Goal: Information Seeking & Learning: Check status

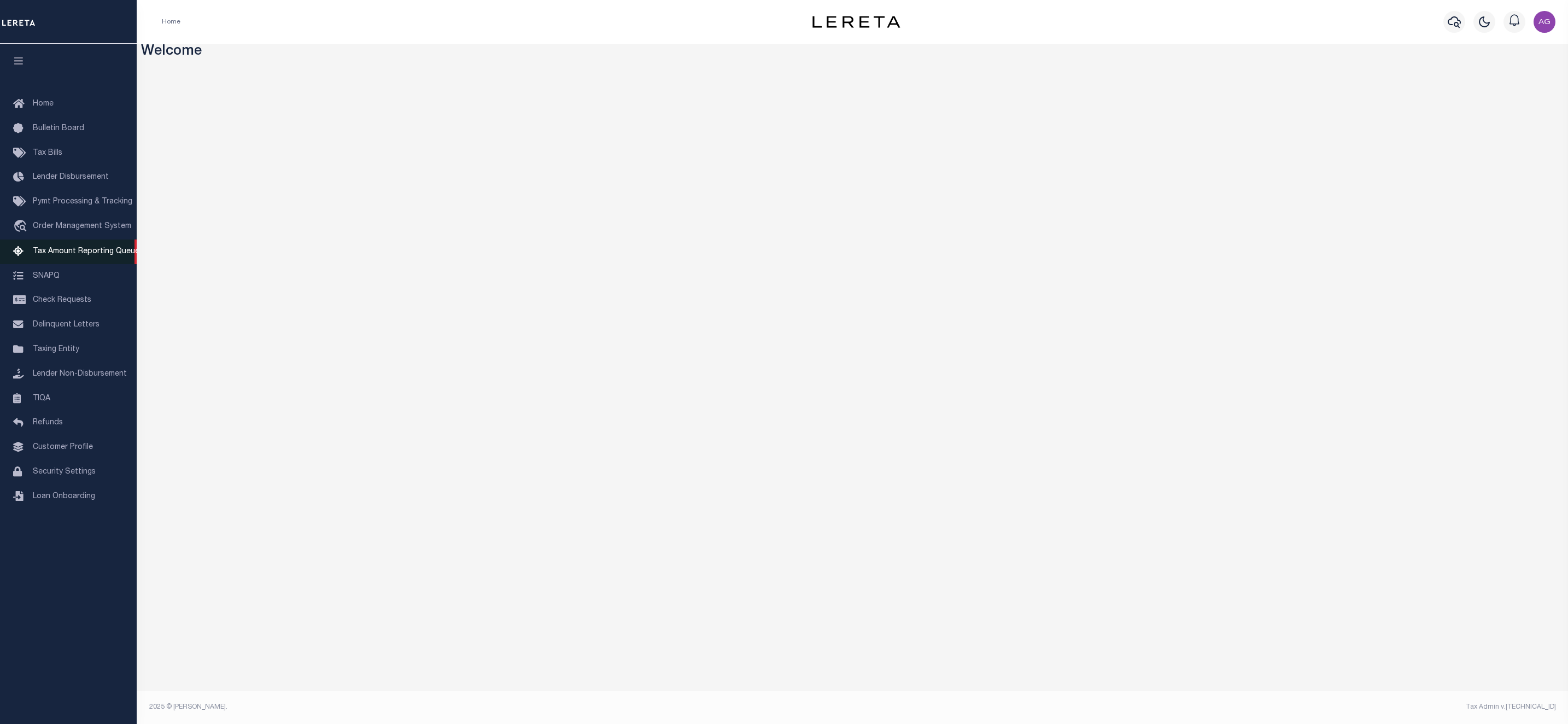
click at [72, 250] on span "Tax Amount Reporting Queue" at bounding box center [86, 251] width 106 height 8
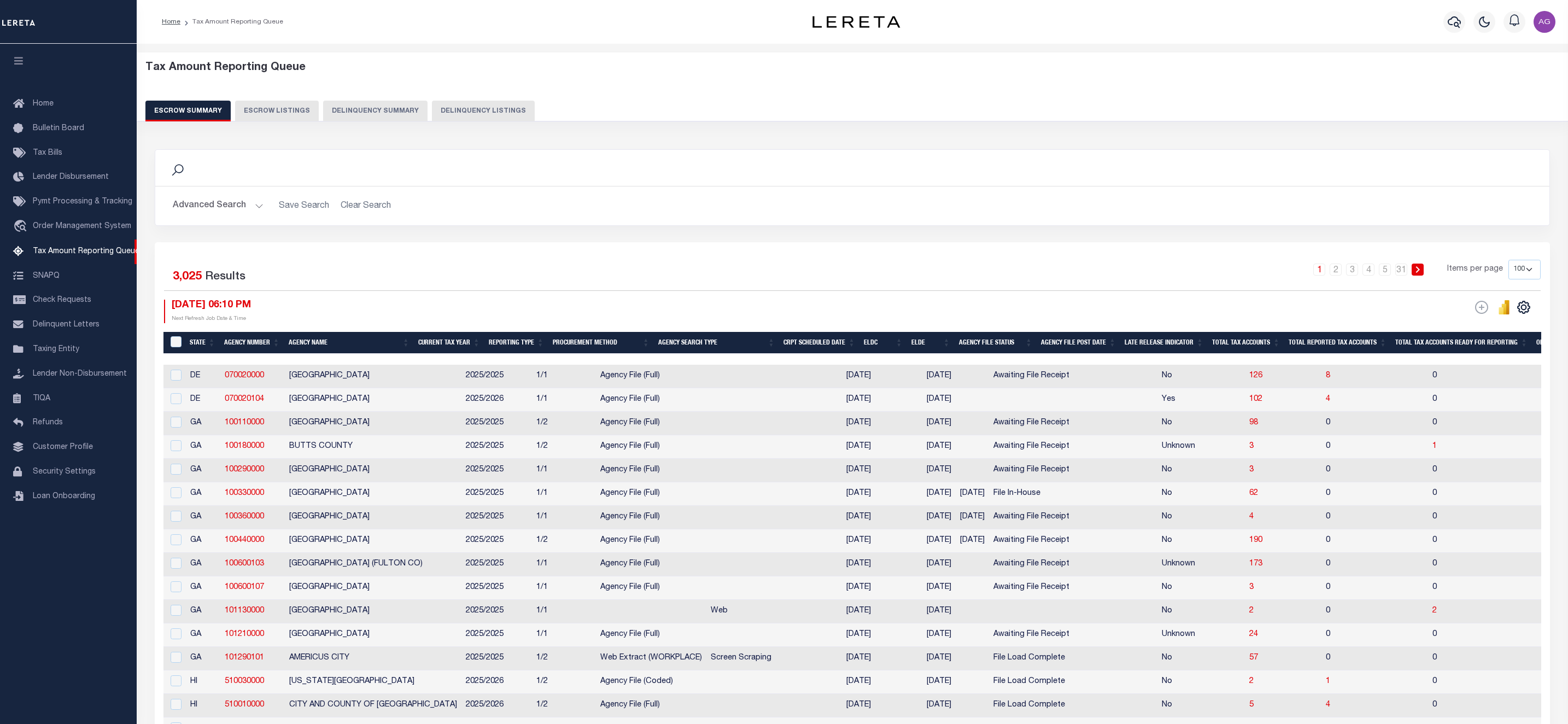
select select "100"
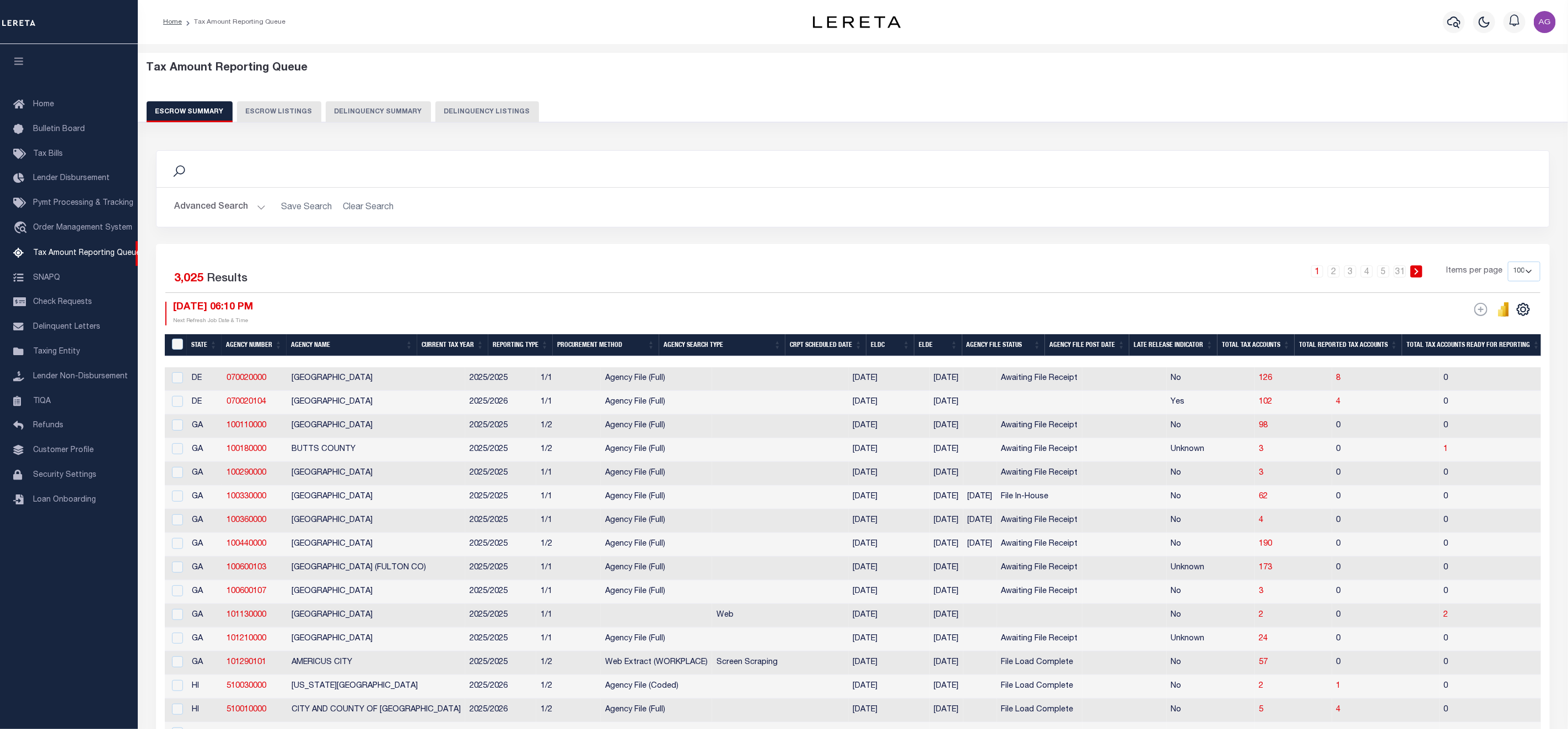
click at [374, 107] on button "Delinquency Summary" at bounding box center [378, 112] width 105 height 21
select select
select select "AnnualDelinquency"
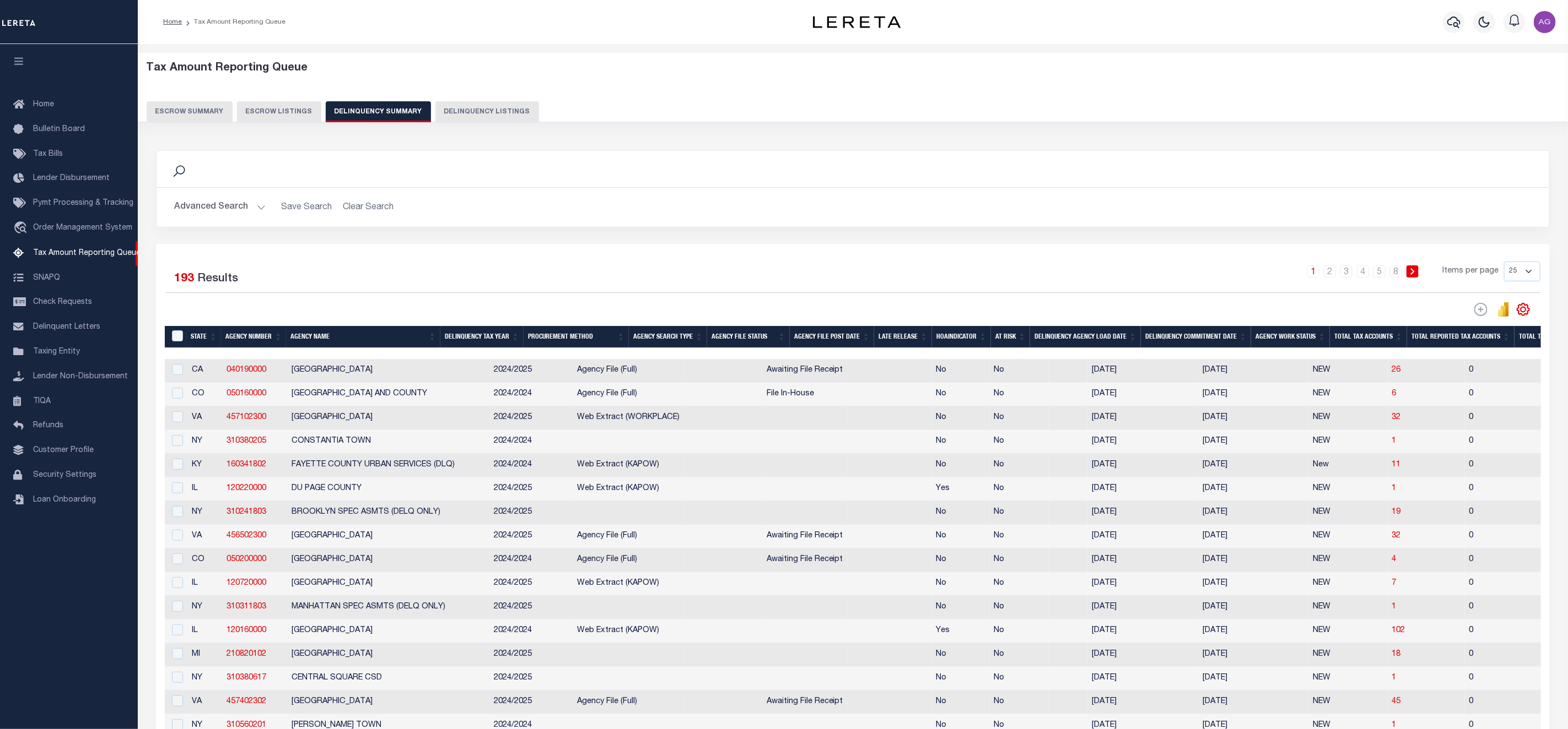
click at [229, 209] on button "Advanced Search" at bounding box center [220, 207] width 91 height 22
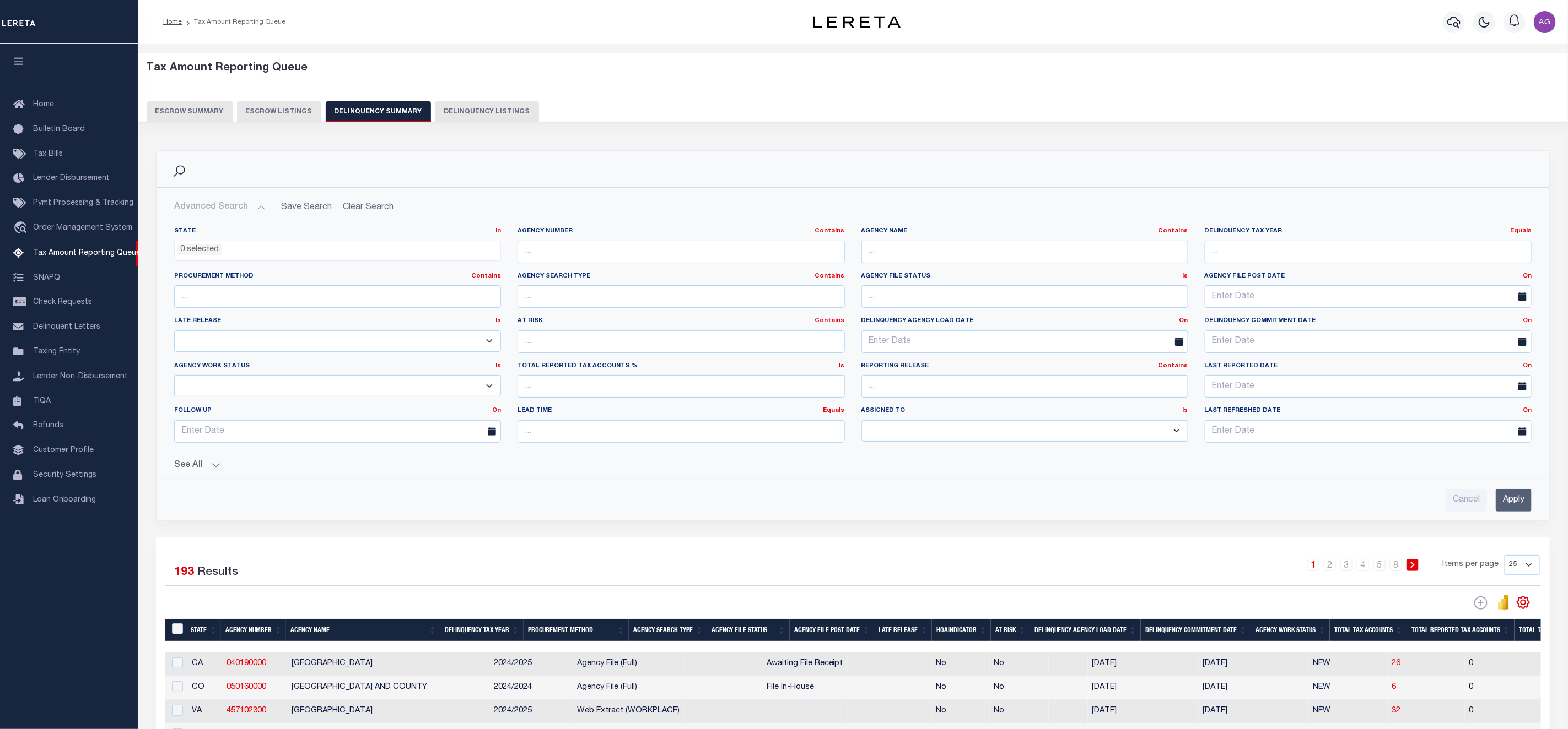
click at [190, 466] on button "See All" at bounding box center [853, 466] width 1357 height 10
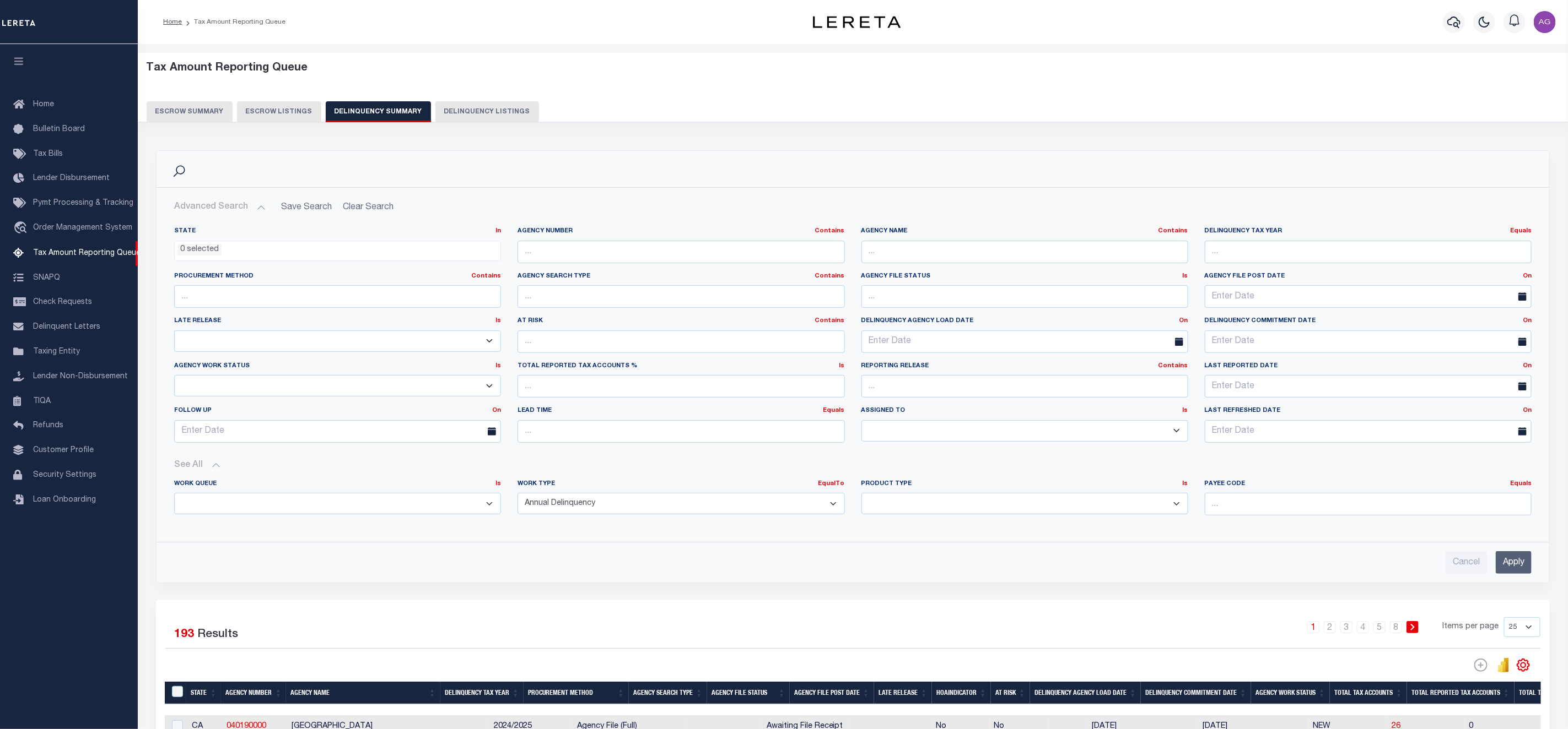
click at [1510, 564] on input "Apply" at bounding box center [1513, 563] width 36 height 23
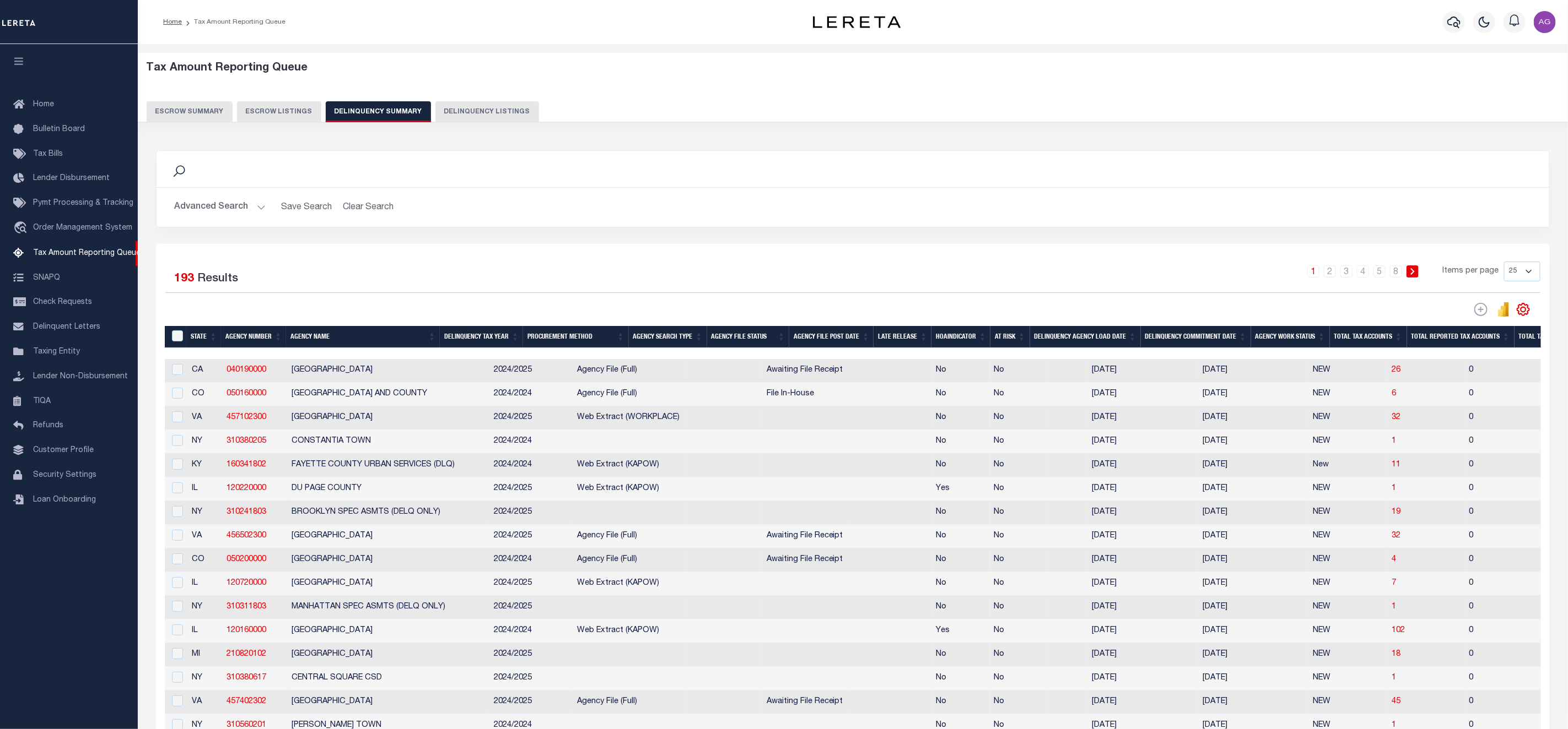
click at [934, 356] on div at bounding box center [1368, 353] width 2406 height 11
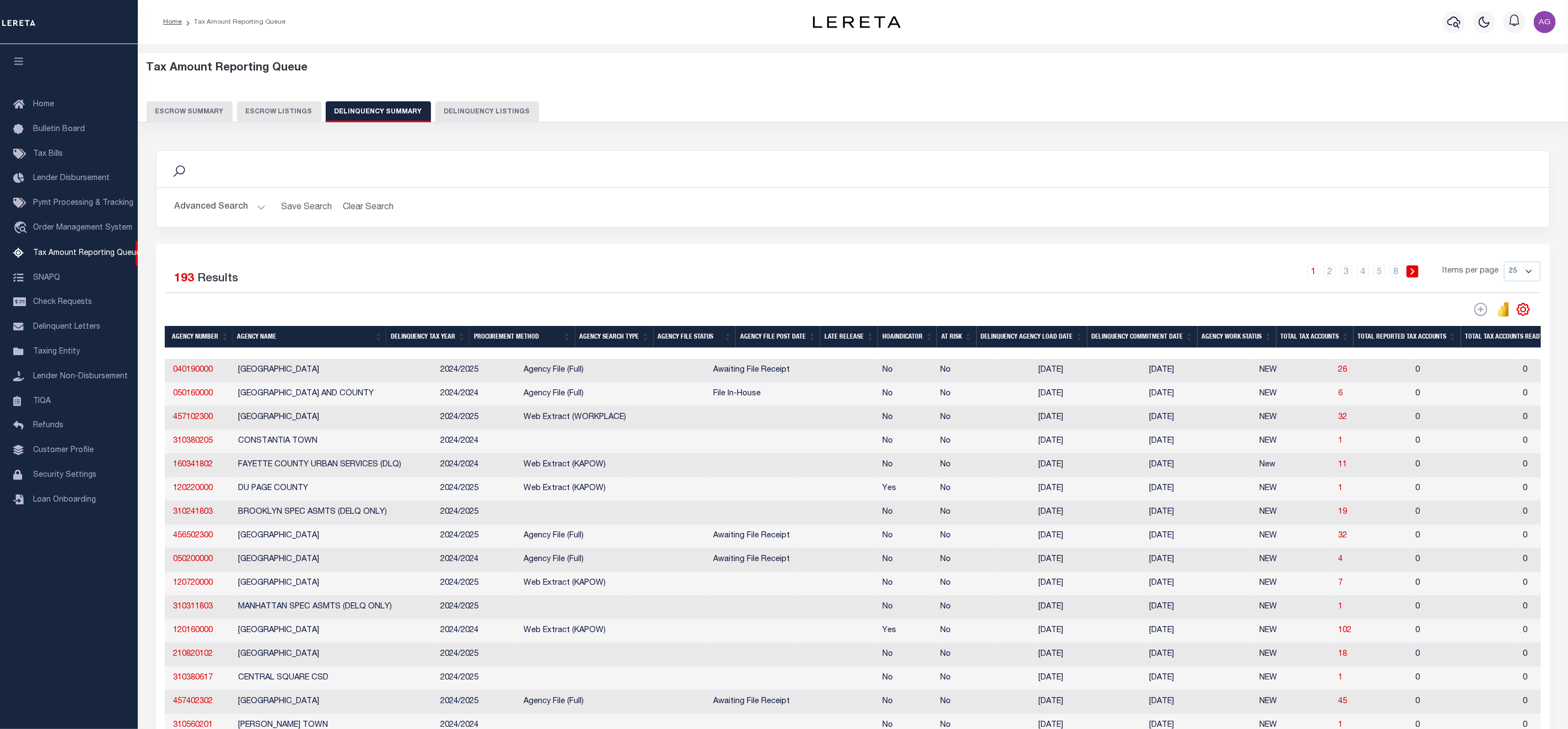
scroll to position [0, 182]
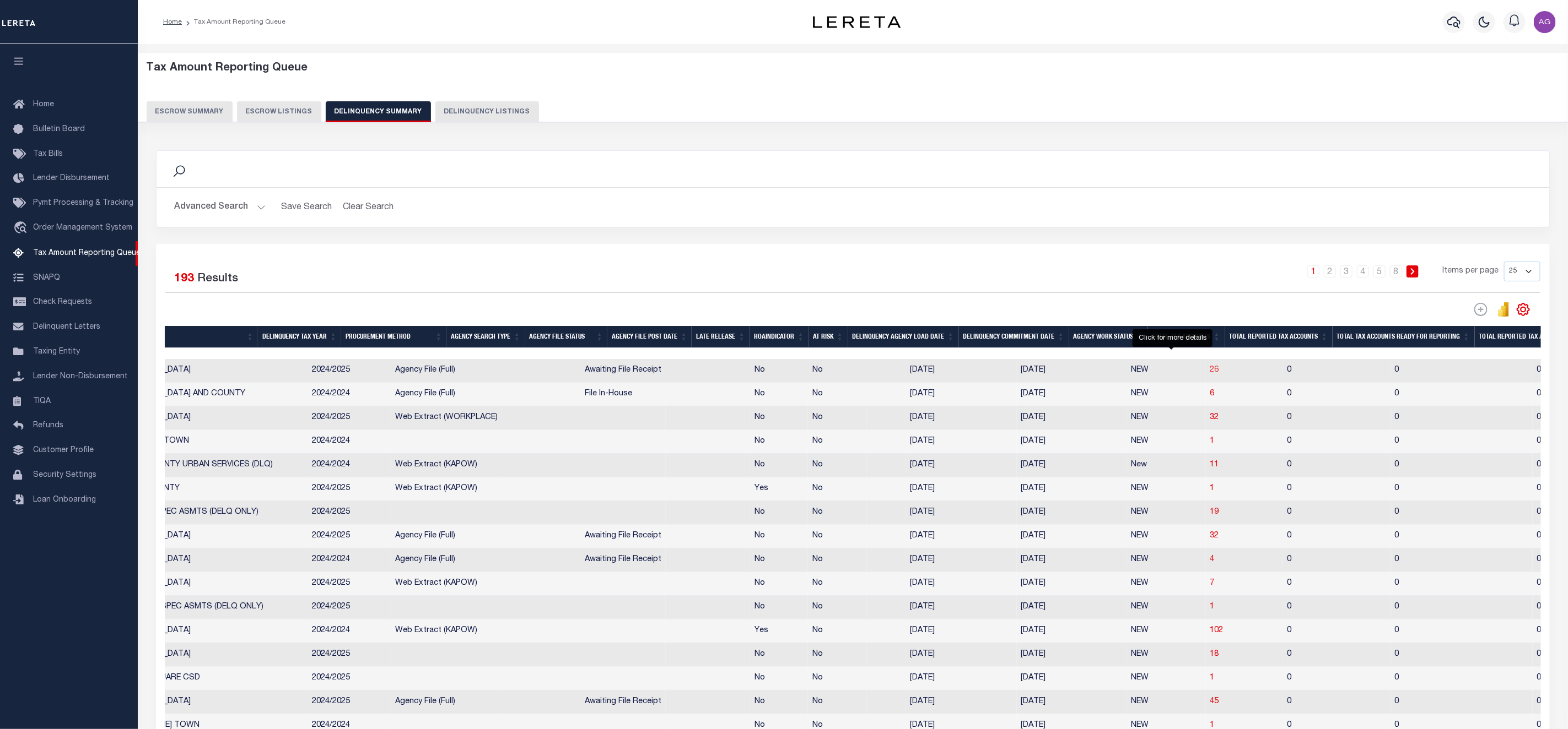
click at [1210, 372] on span "26" at bounding box center [1214, 370] width 9 height 8
select select "100"
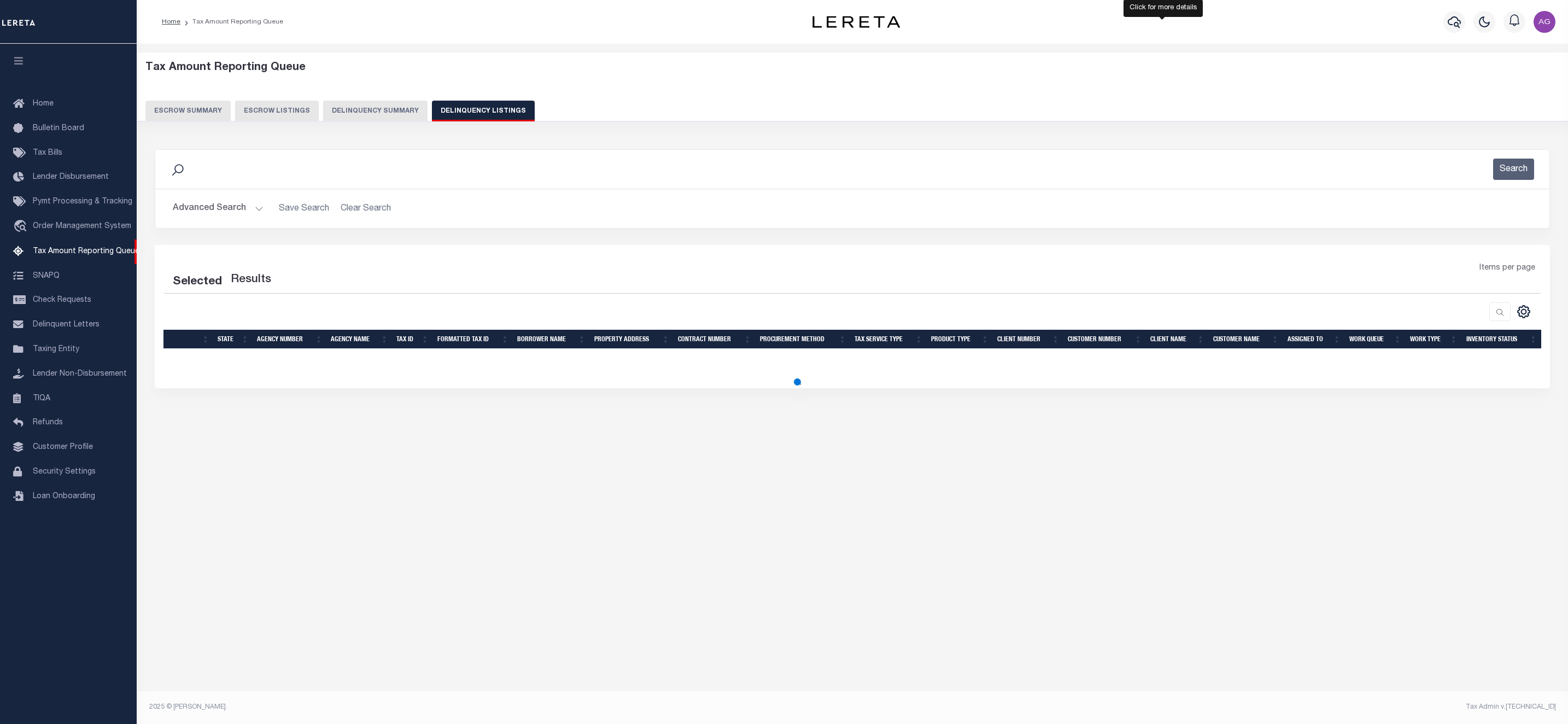
select select "100"
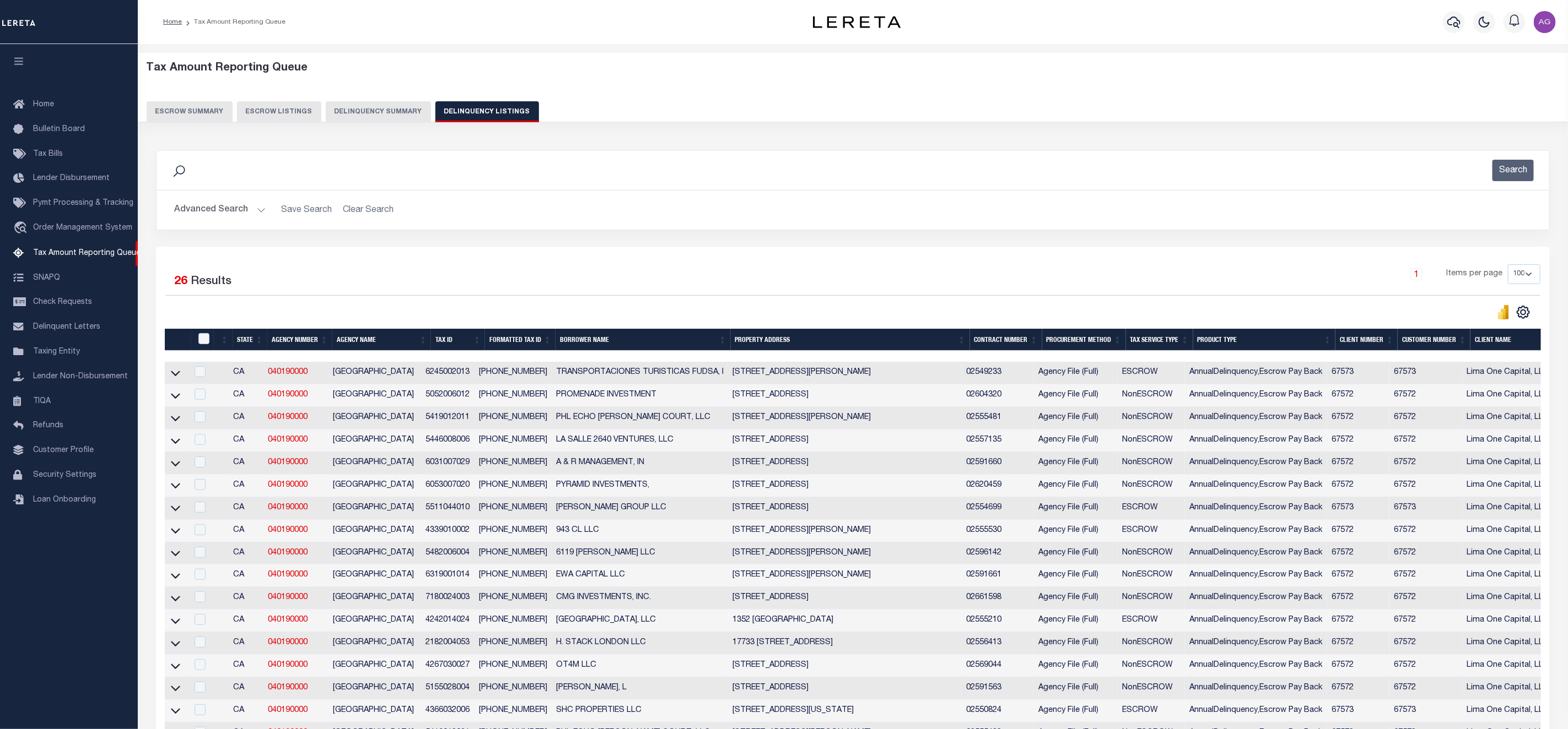
scroll to position [0, 493]
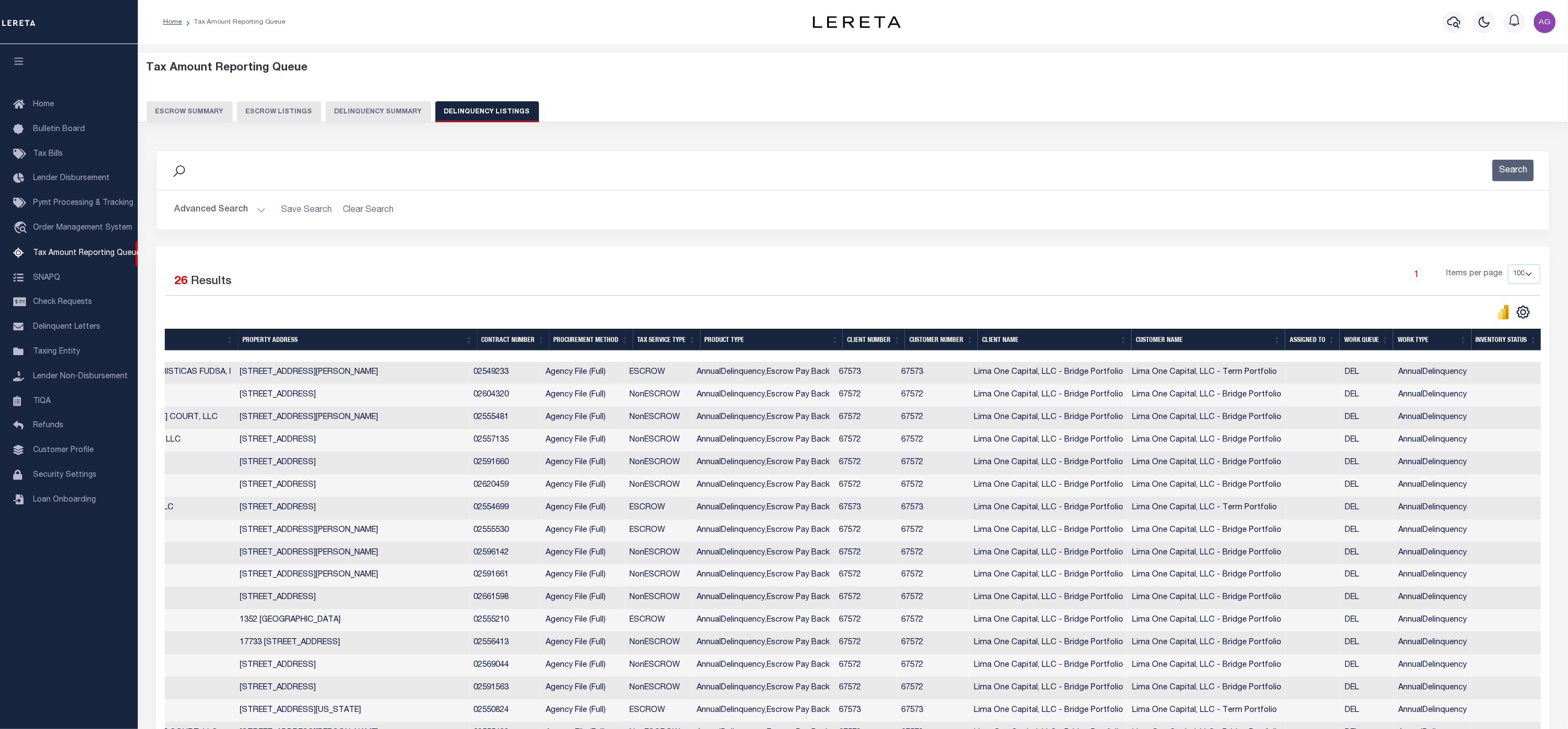
click at [390, 121] on button "Delinquency Summary" at bounding box center [378, 112] width 105 height 21
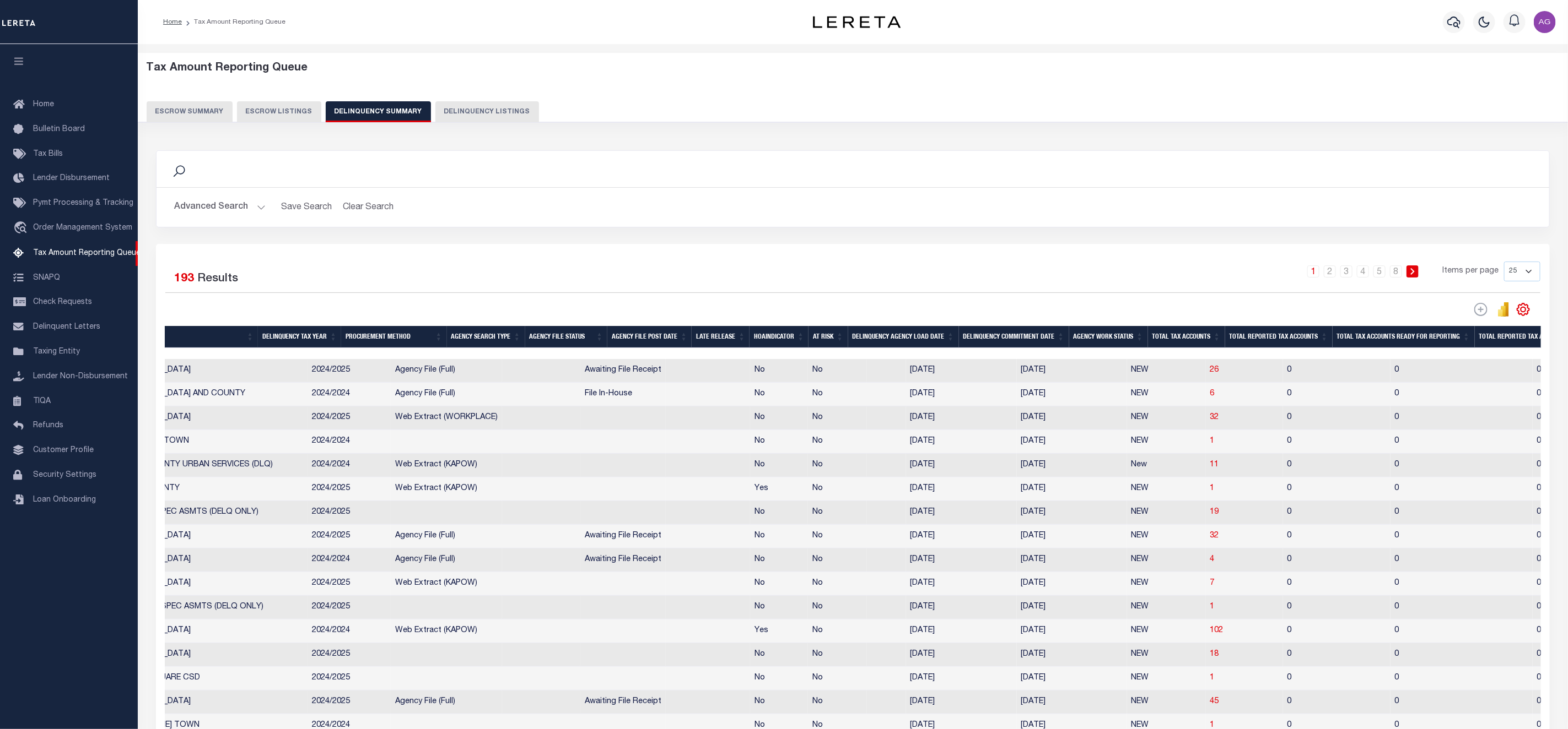
click at [1184, 344] on th "Total Tax Accounts" at bounding box center [1186, 338] width 77 height 23
click at [1209, 344] on th "Total Tax Accounts" at bounding box center [1186, 338] width 77 height 23
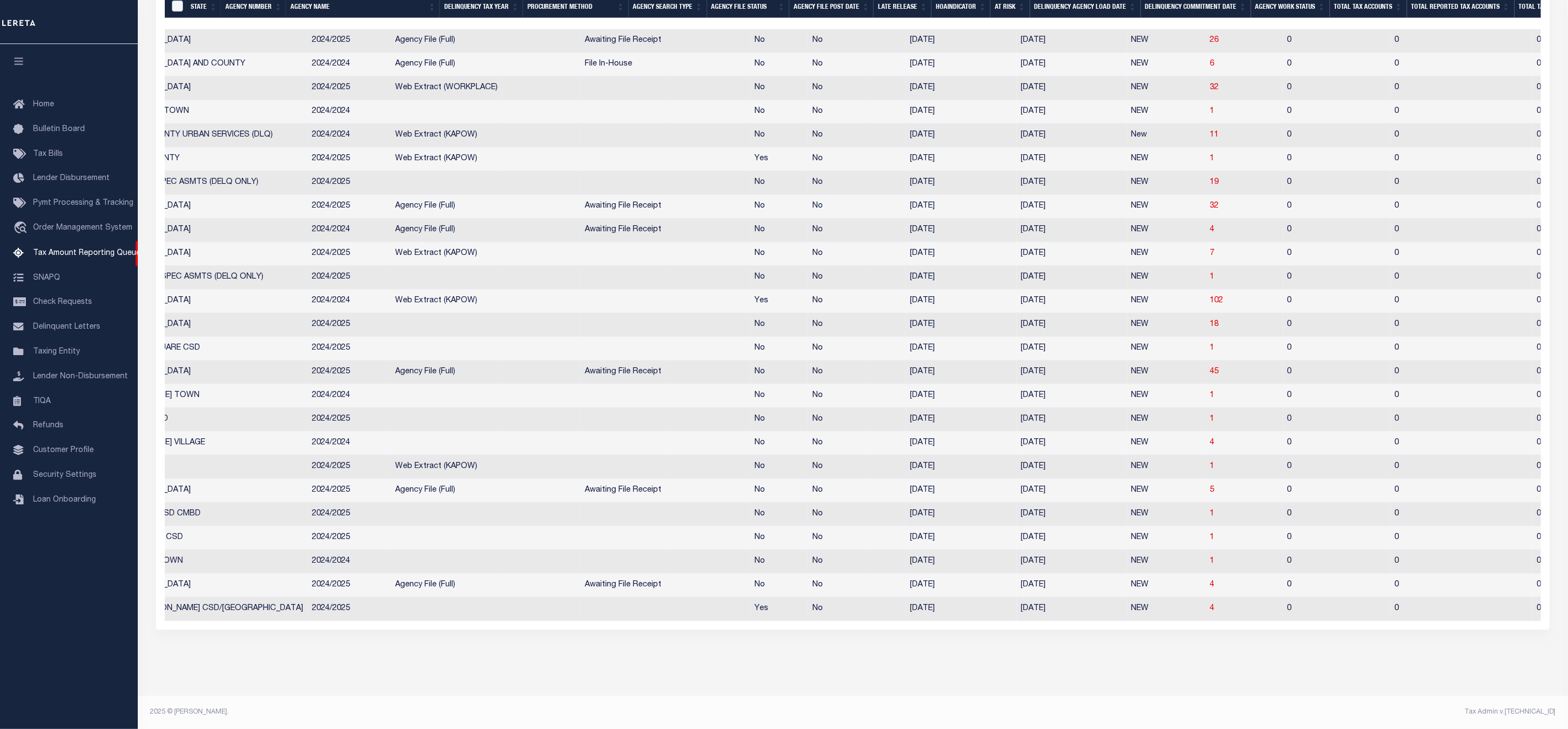
scroll to position [0, 182]
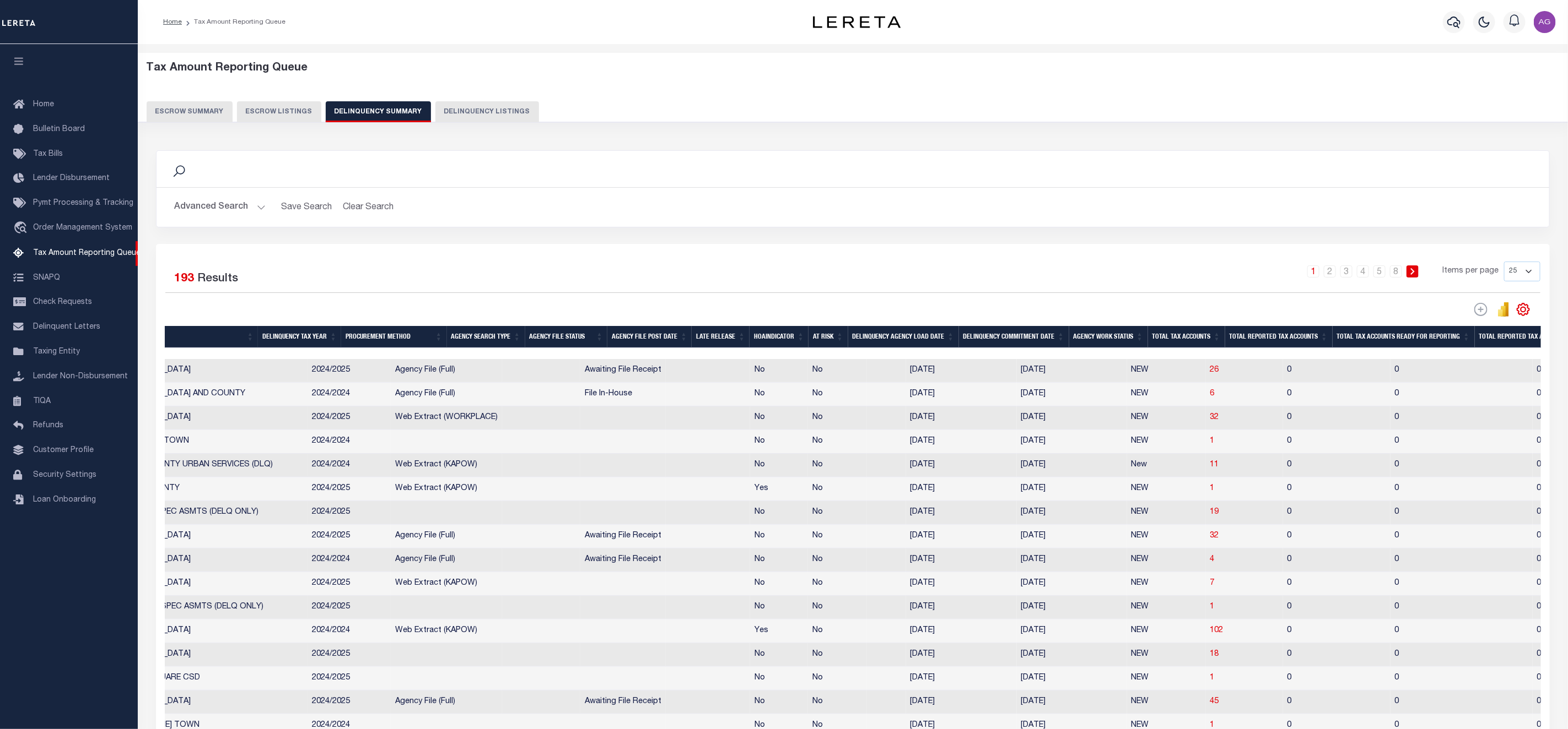
click at [1195, 338] on th "Total Tax Accounts" at bounding box center [1186, 338] width 77 height 23
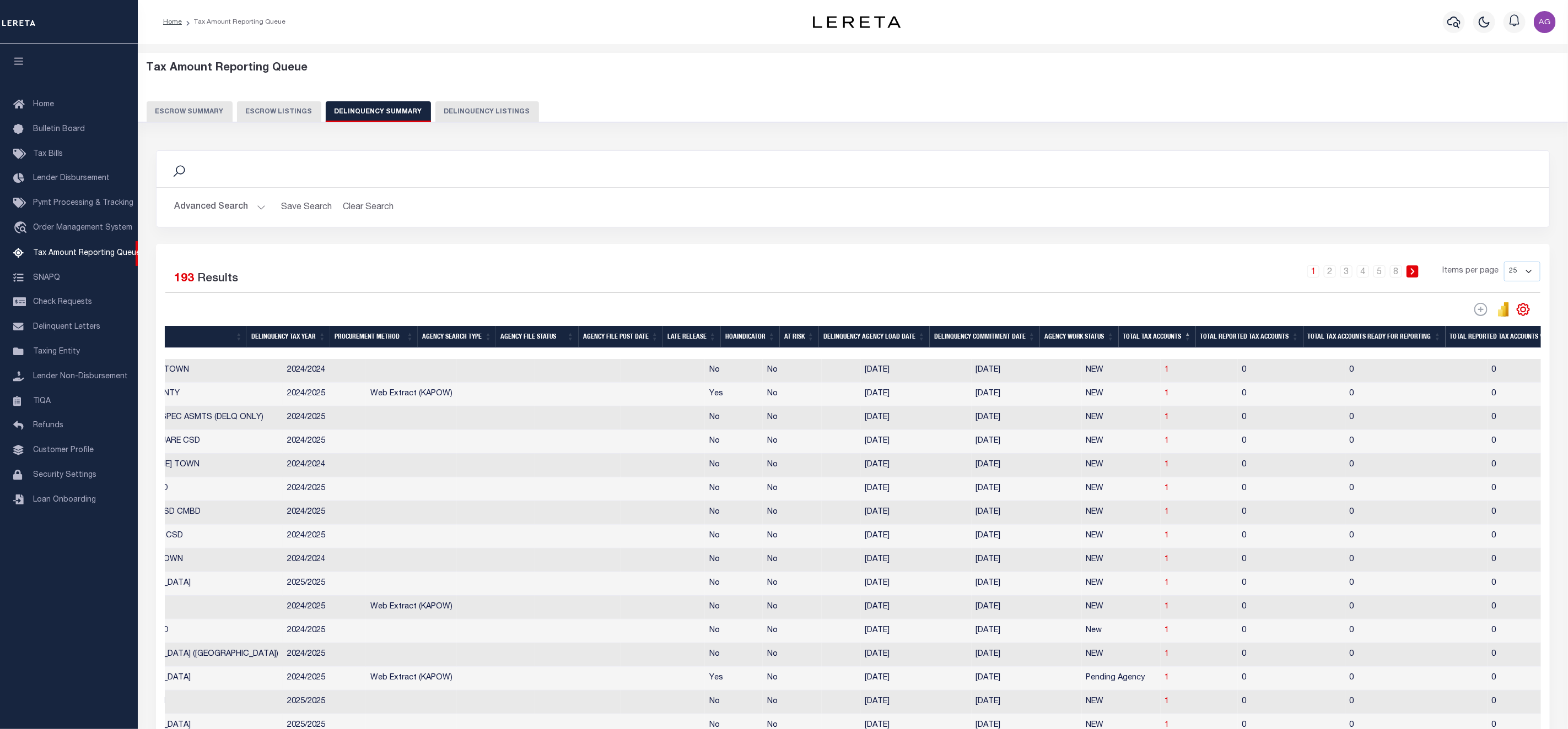
click at [1171, 343] on th "Total Tax Accounts" at bounding box center [1157, 338] width 77 height 23
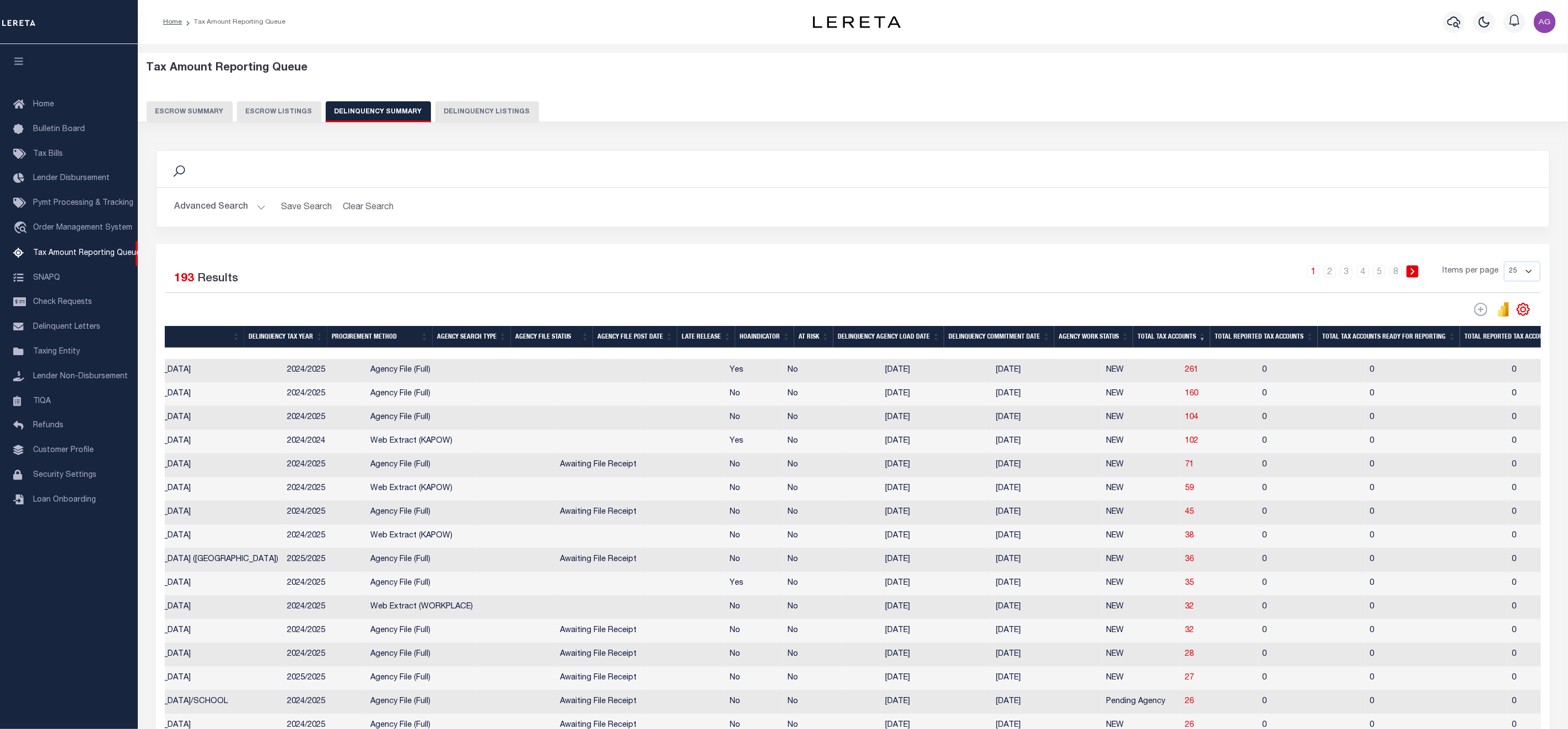
click at [1206, 301] on div "Selected 193 Results 1 2 3 4 5 … 8 Items per page 25 100 200 500 1000" at bounding box center [853, 289] width 1393 height 56
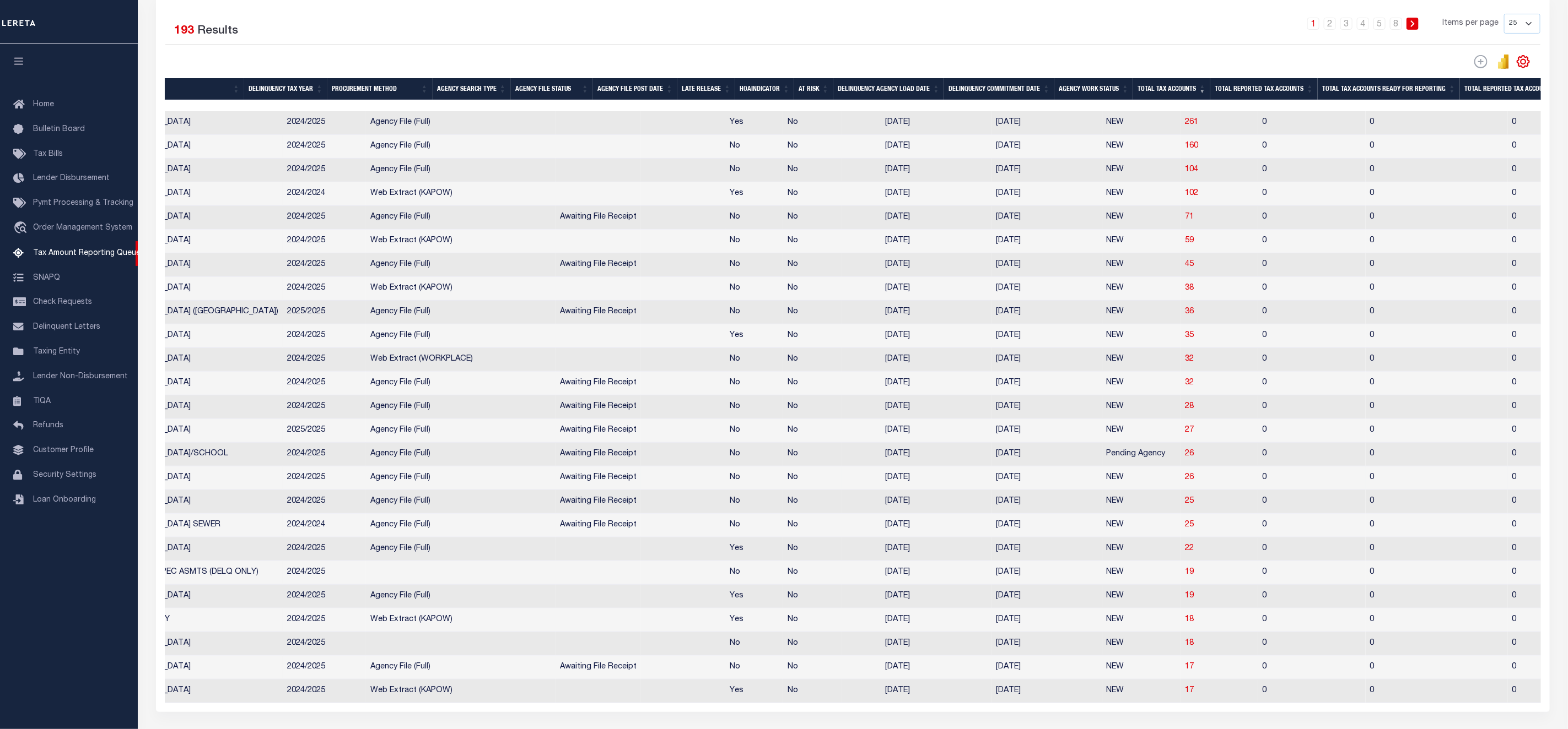
scroll to position [0, 0]
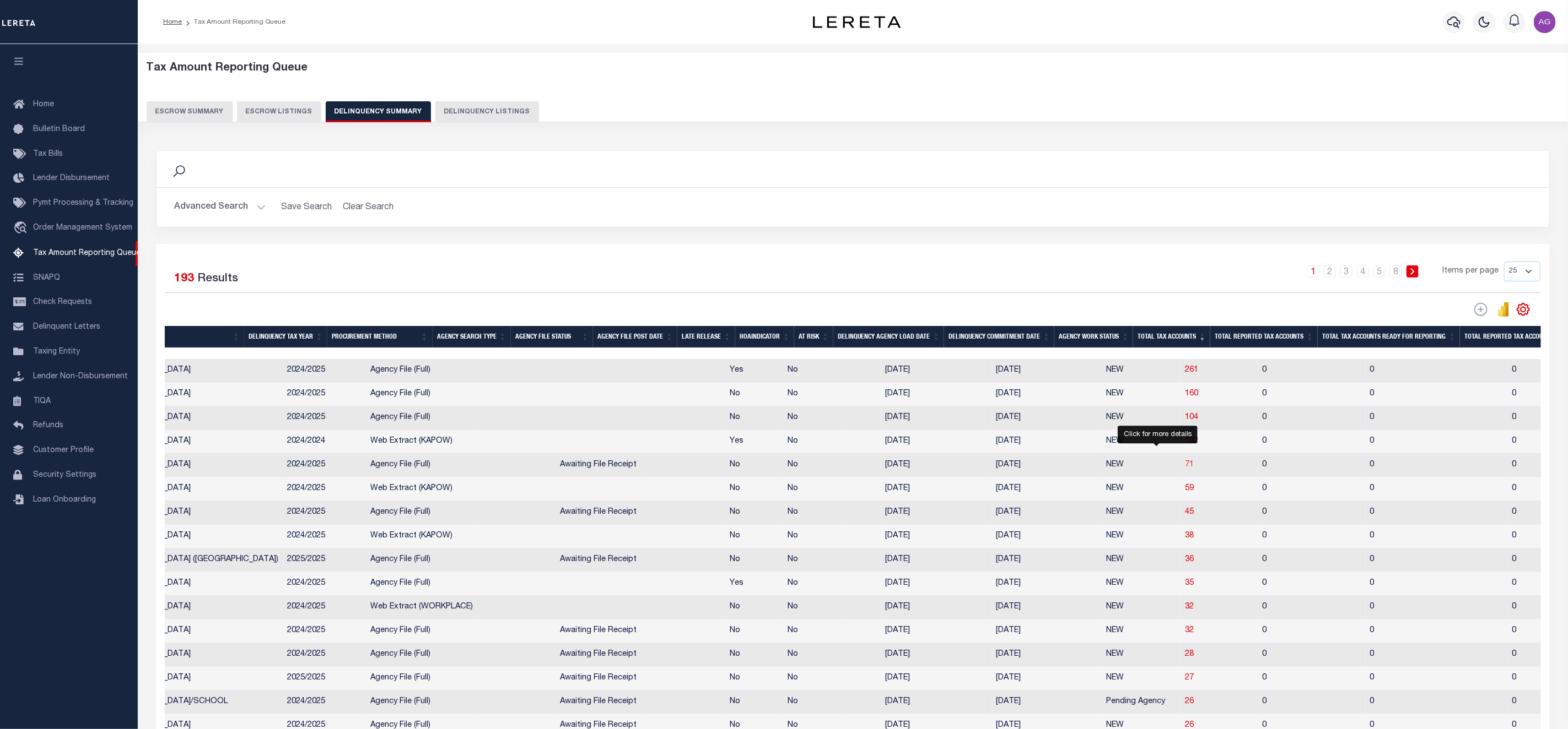
click at [1185, 469] on span "71" at bounding box center [1190, 465] width 9 height 8
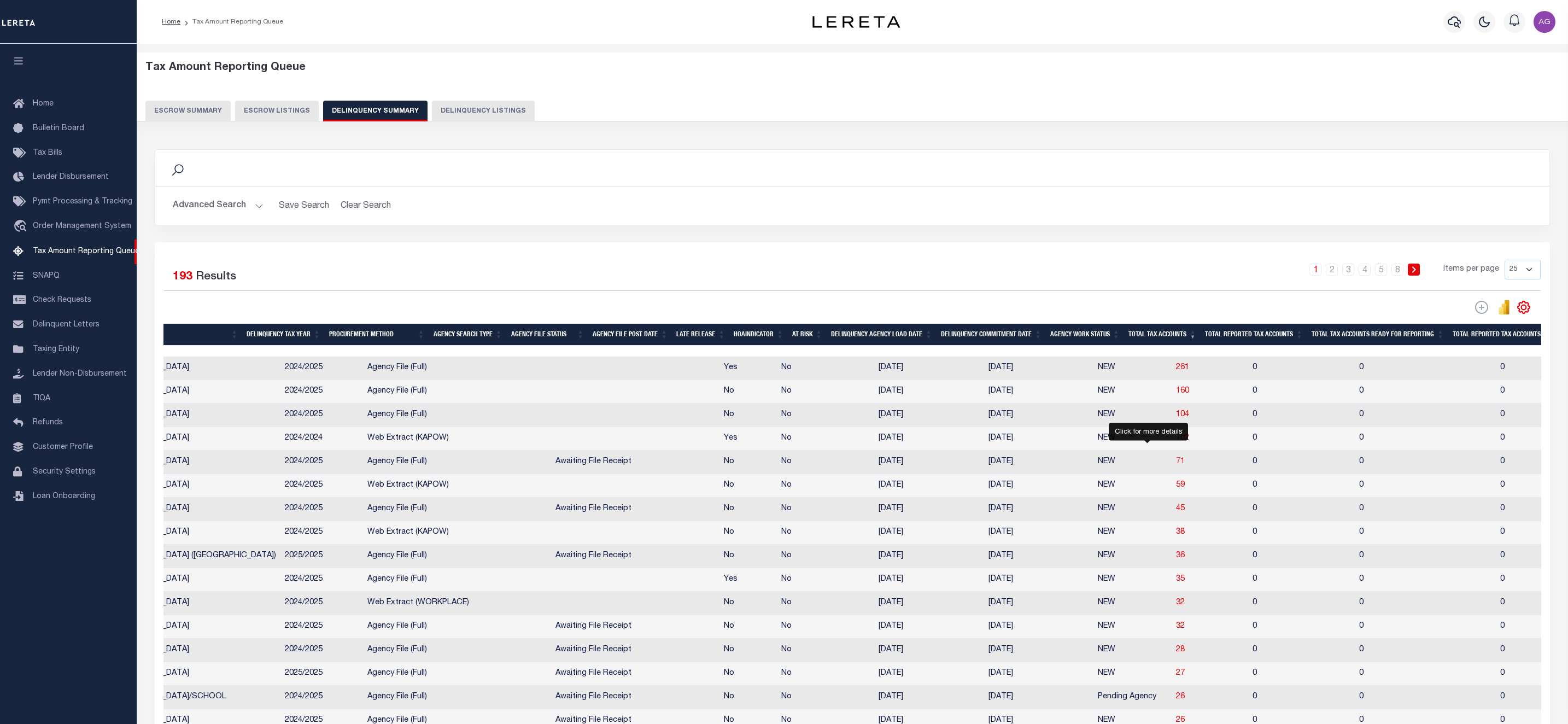
select select "100"
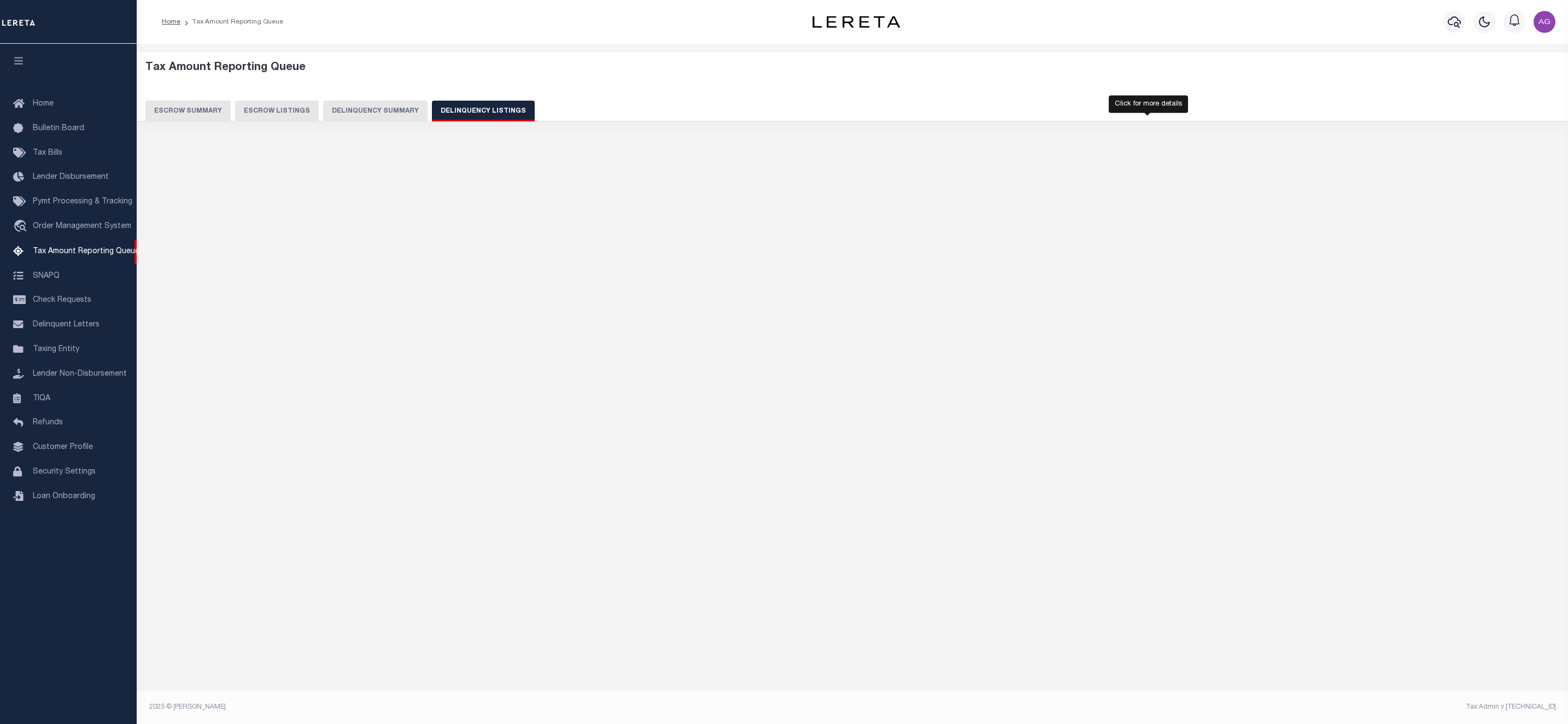
select select "100"
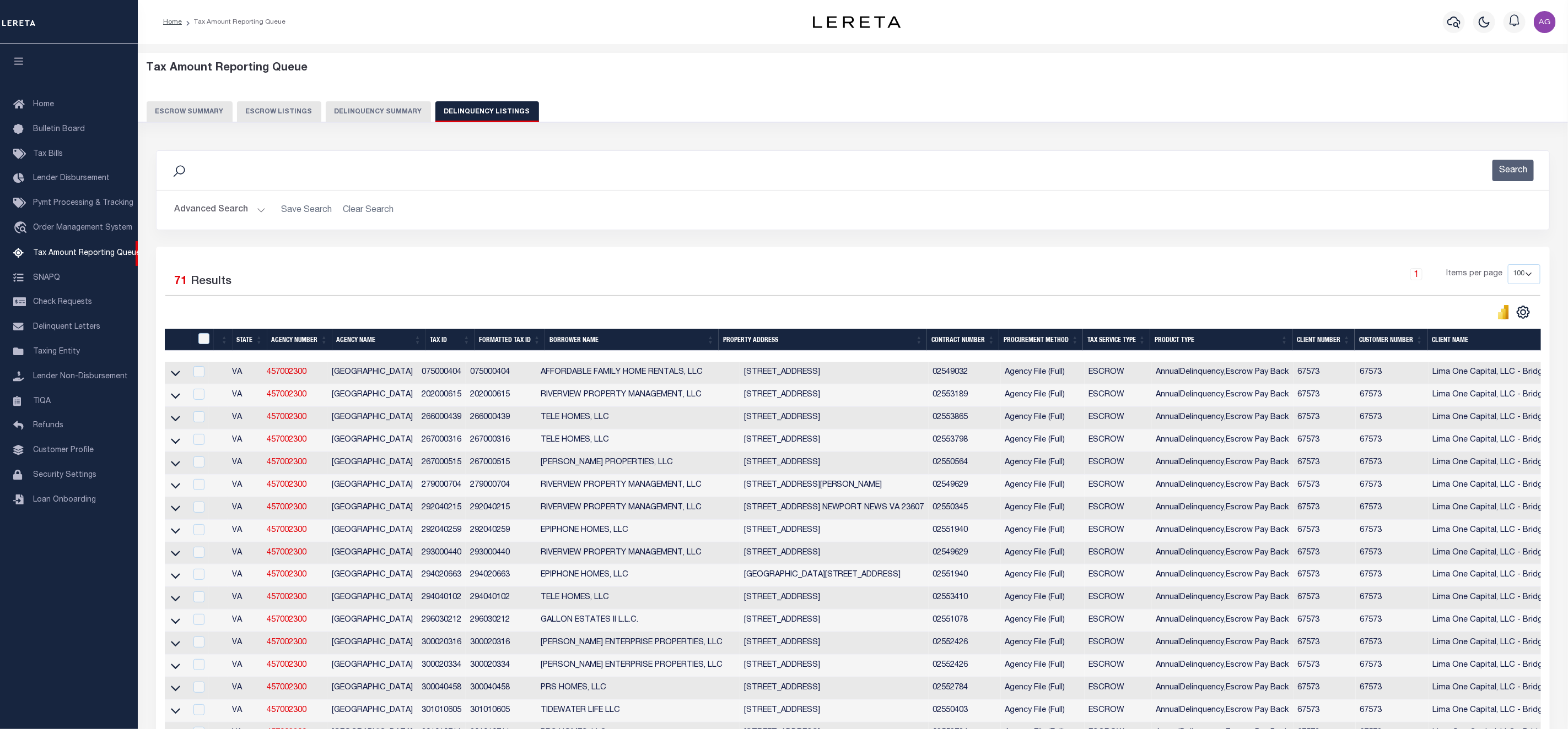
drag, startPoint x: 389, startPoint y: 124, endPoint x: 392, endPoint y: 110, distance: 14.3
click at [392, 110] on div "Tax Amount Reporting Queue Escrow Summary Escrow Listings Delinquency Summary" at bounding box center [853, 96] width 1451 height 86
click at [392, 110] on button "Delinquency Summary" at bounding box center [378, 112] width 105 height 21
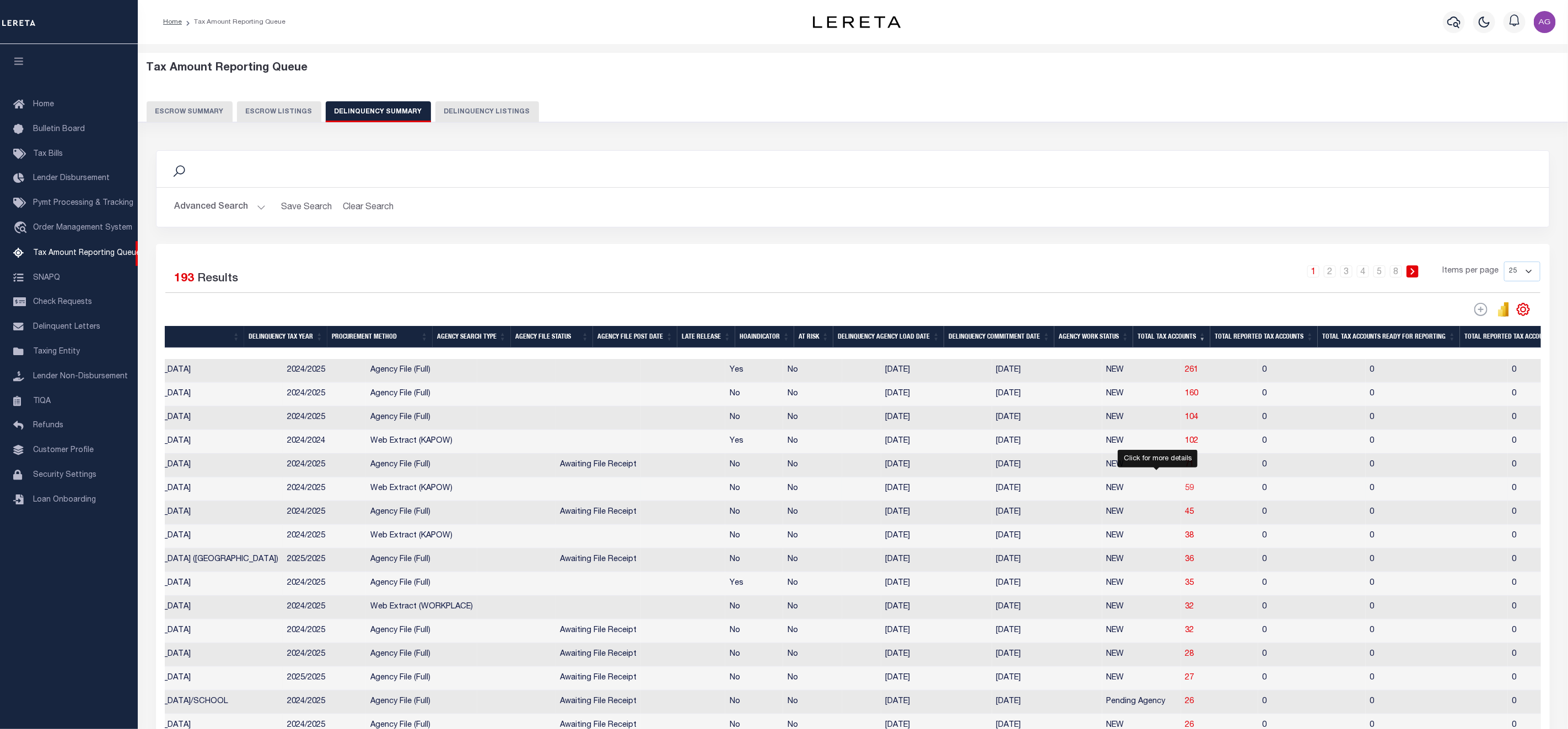
click at [1185, 492] on span "59" at bounding box center [1190, 489] width 9 height 8
select select "100"
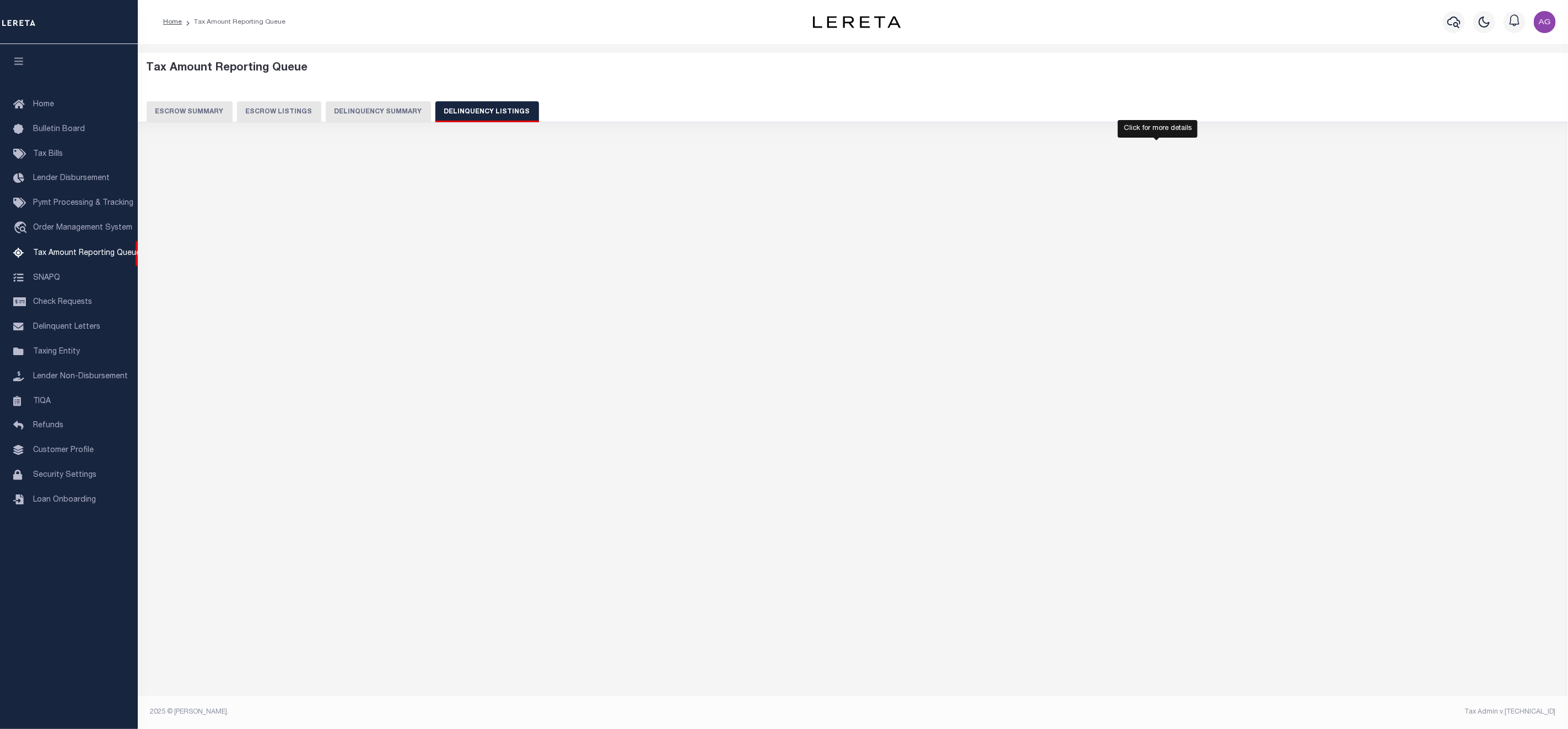
select select "100"
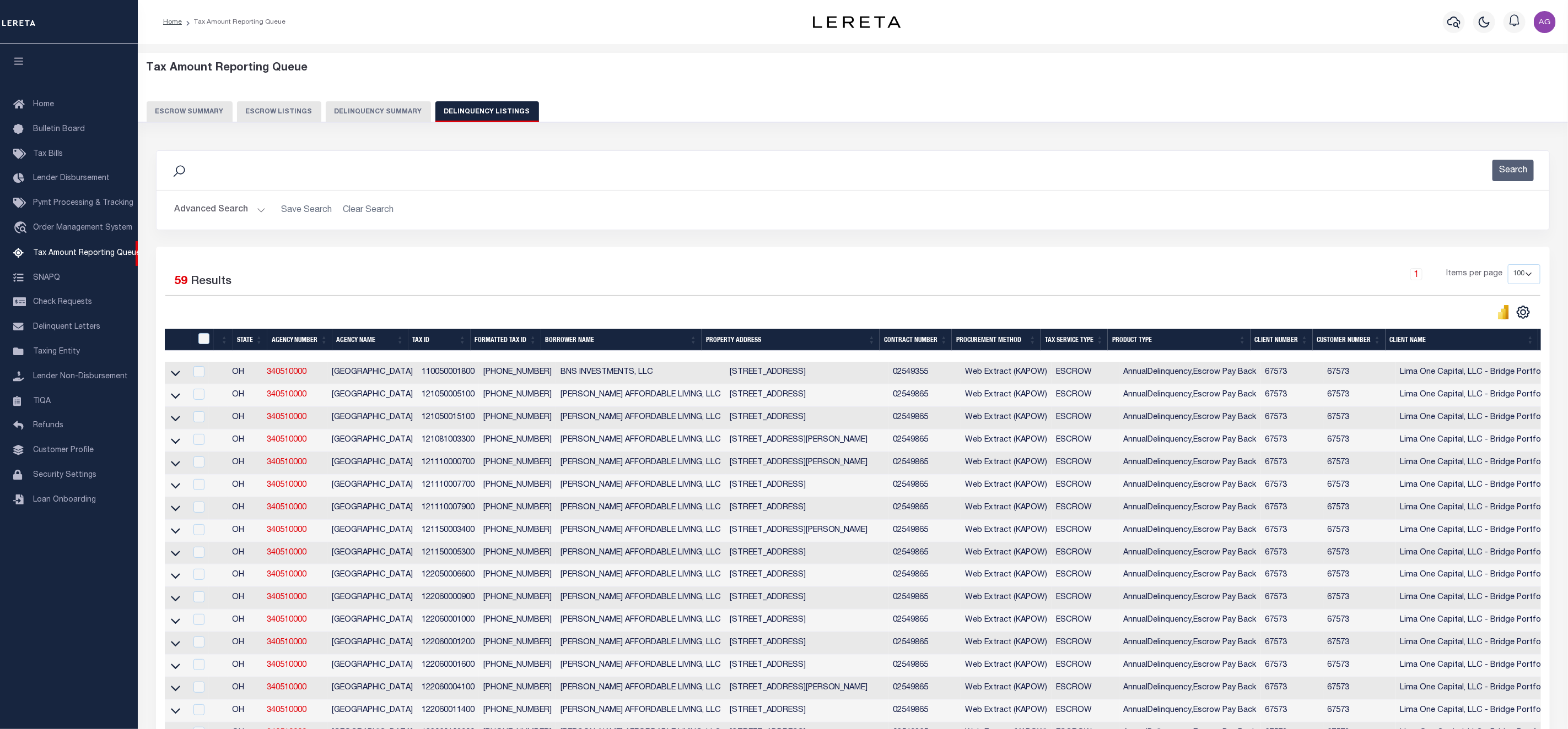
click at [378, 115] on button "Delinquency Summary" at bounding box center [378, 112] width 105 height 21
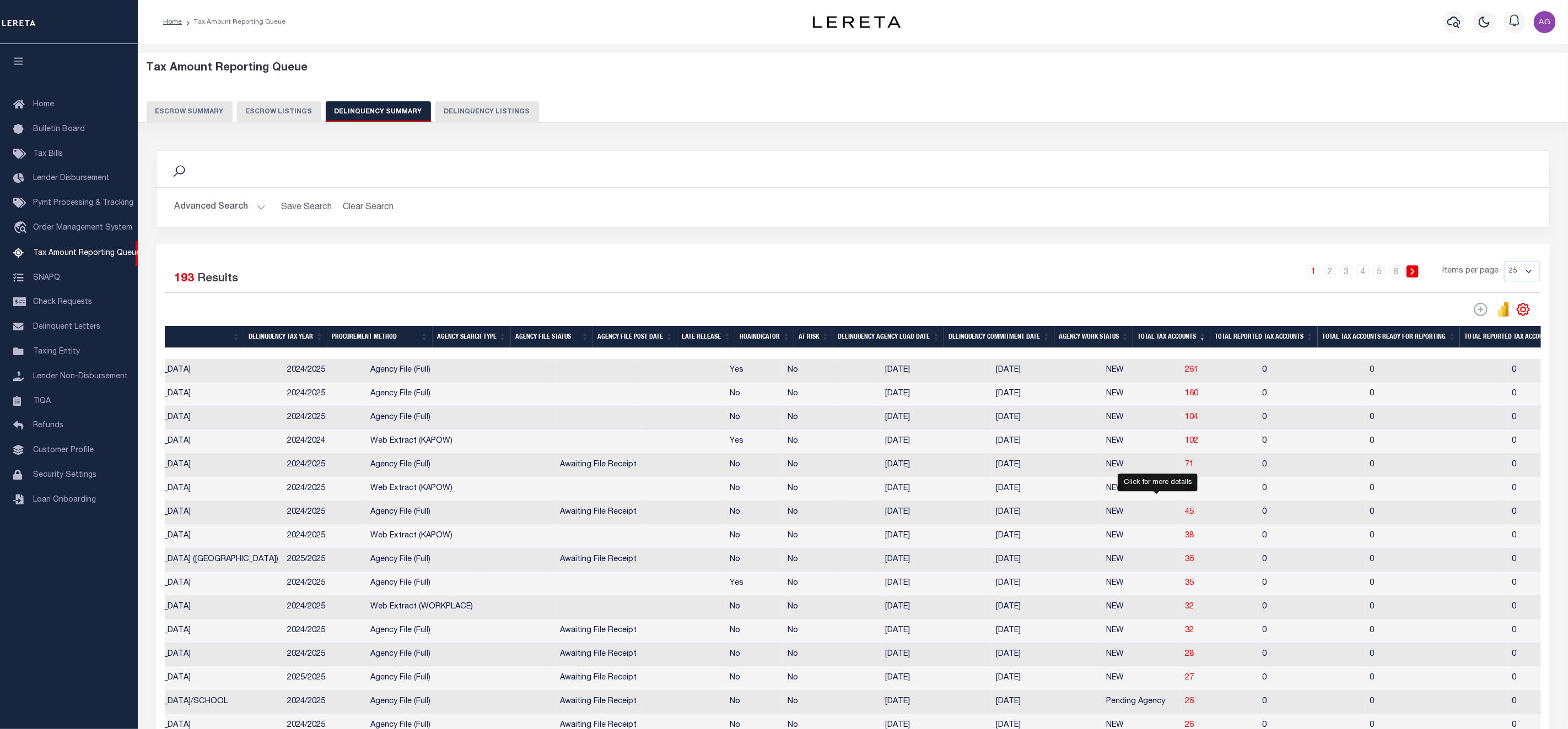
click at [1159, 515] on body "Home Tax Amount Reporting Queue Profile" at bounding box center [784, 529] width 1568 height 1059
click at [1185, 516] on span "45" at bounding box center [1190, 512] width 9 height 8
select select "100"
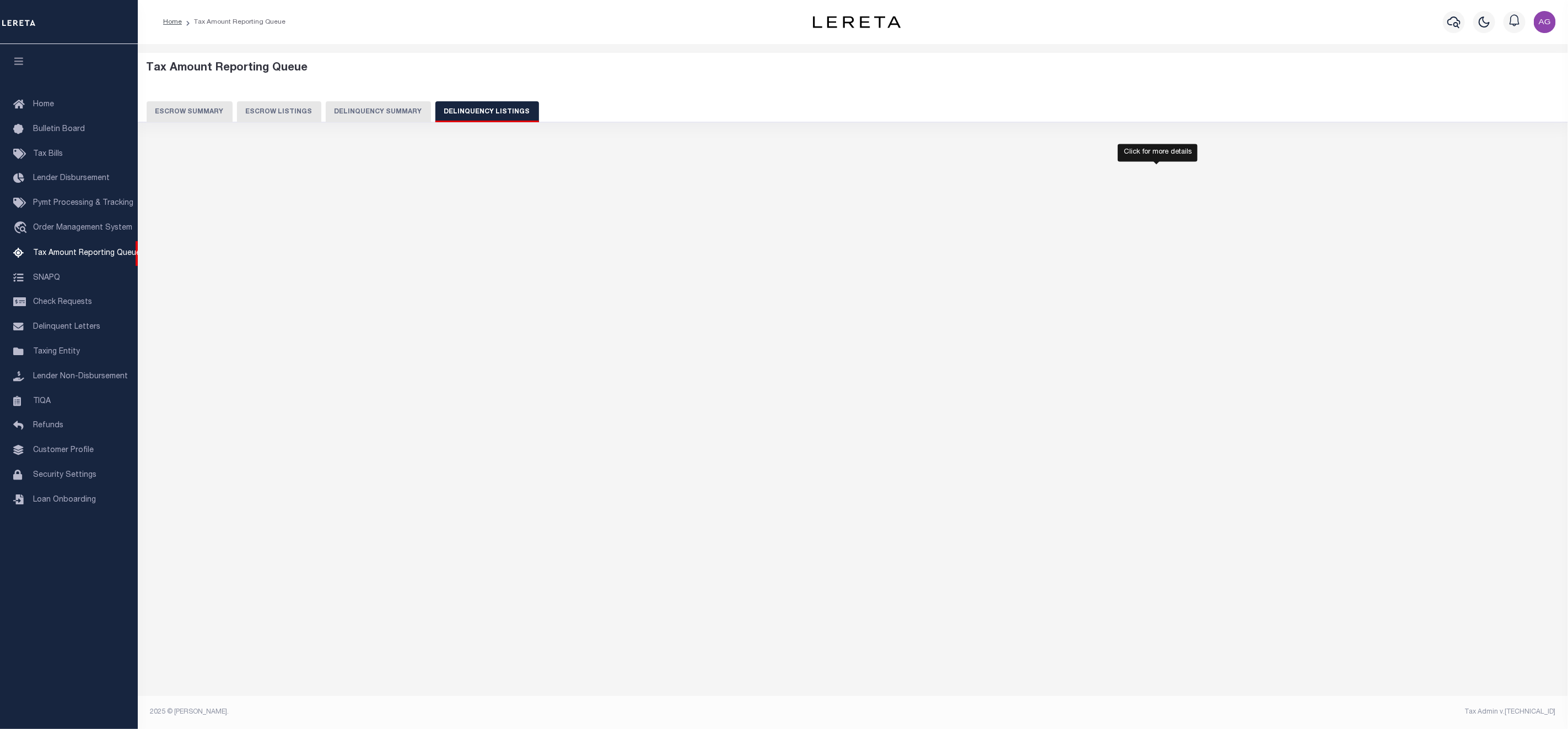
select select "100"
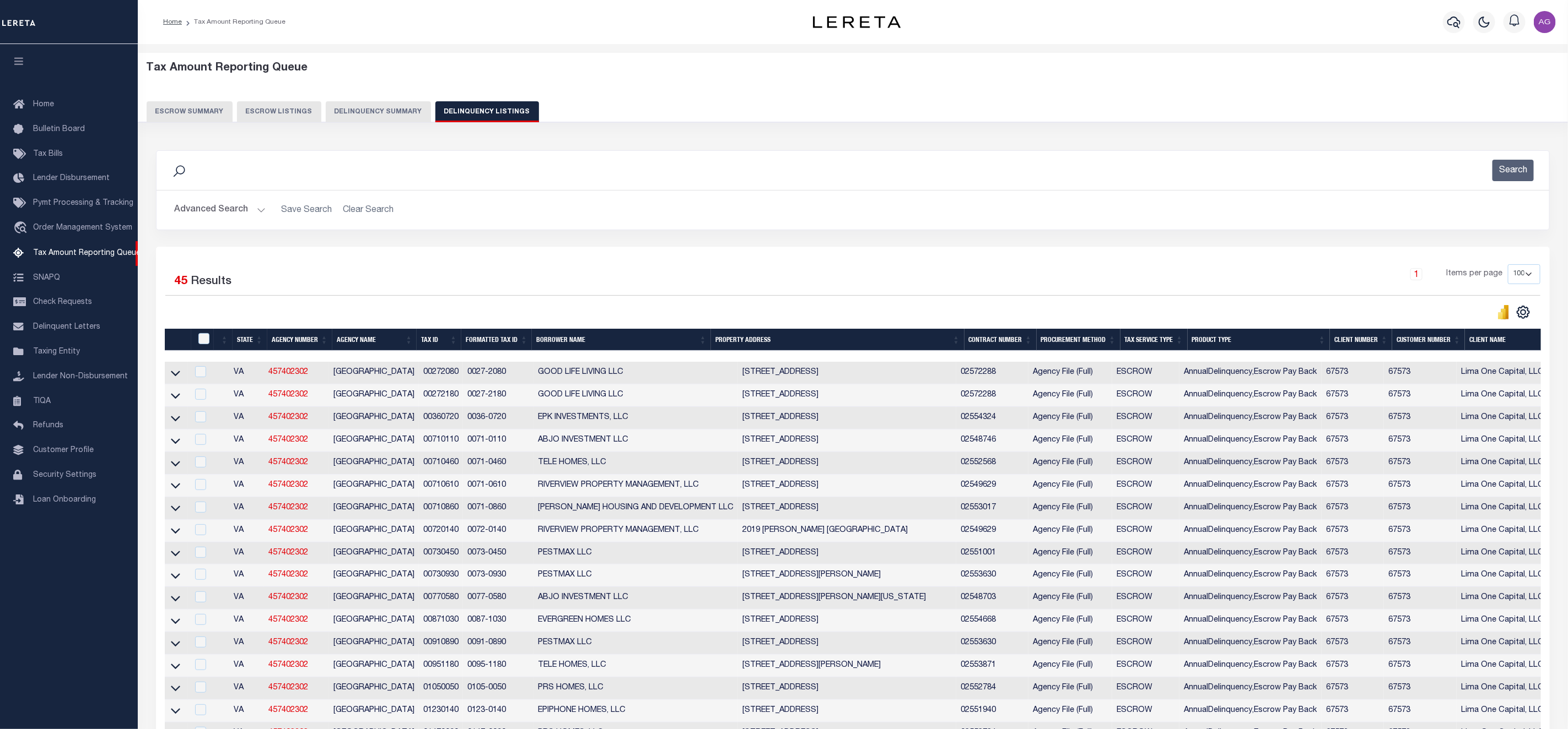
click at [378, 106] on button "Delinquency Summary" at bounding box center [378, 112] width 105 height 21
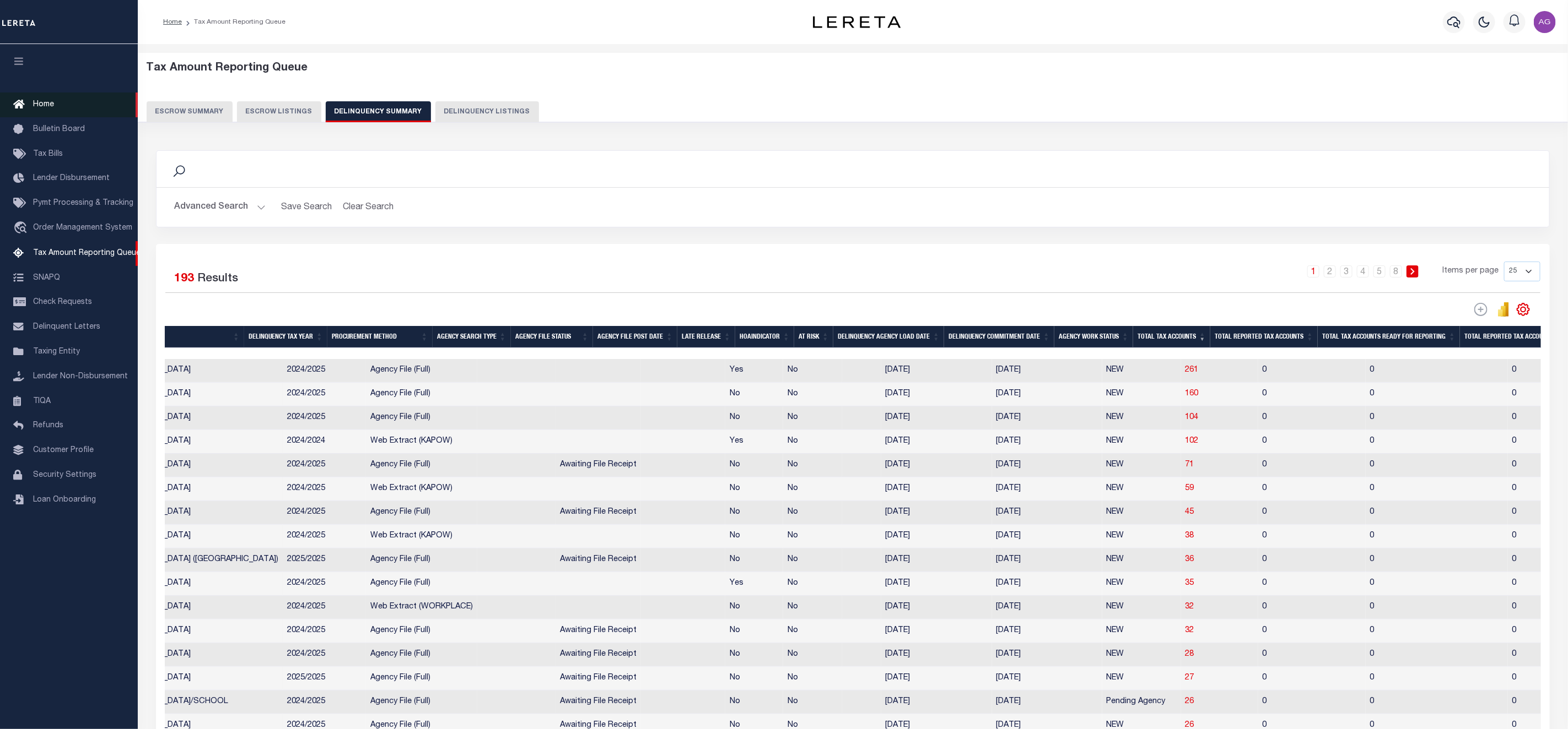
click at [55, 103] on link "Home" at bounding box center [69, 105] width 138 height 25
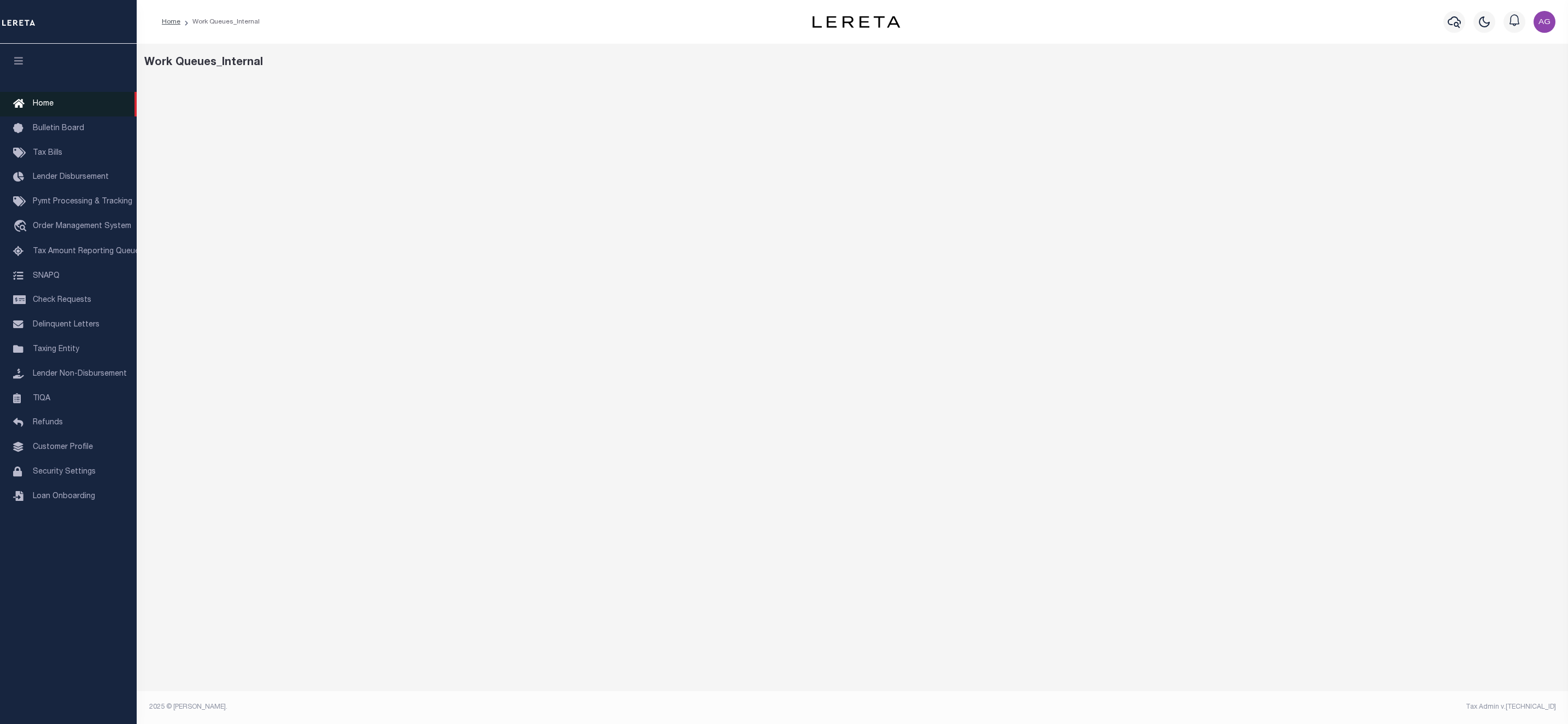
click at [61, 110] on link "Home" at bounding box center [68, 104] width 137 height 25
click at [82, 255] on span "Tax Amount Reporting Queue" at bounding box center [86, 251] width 106 height 8
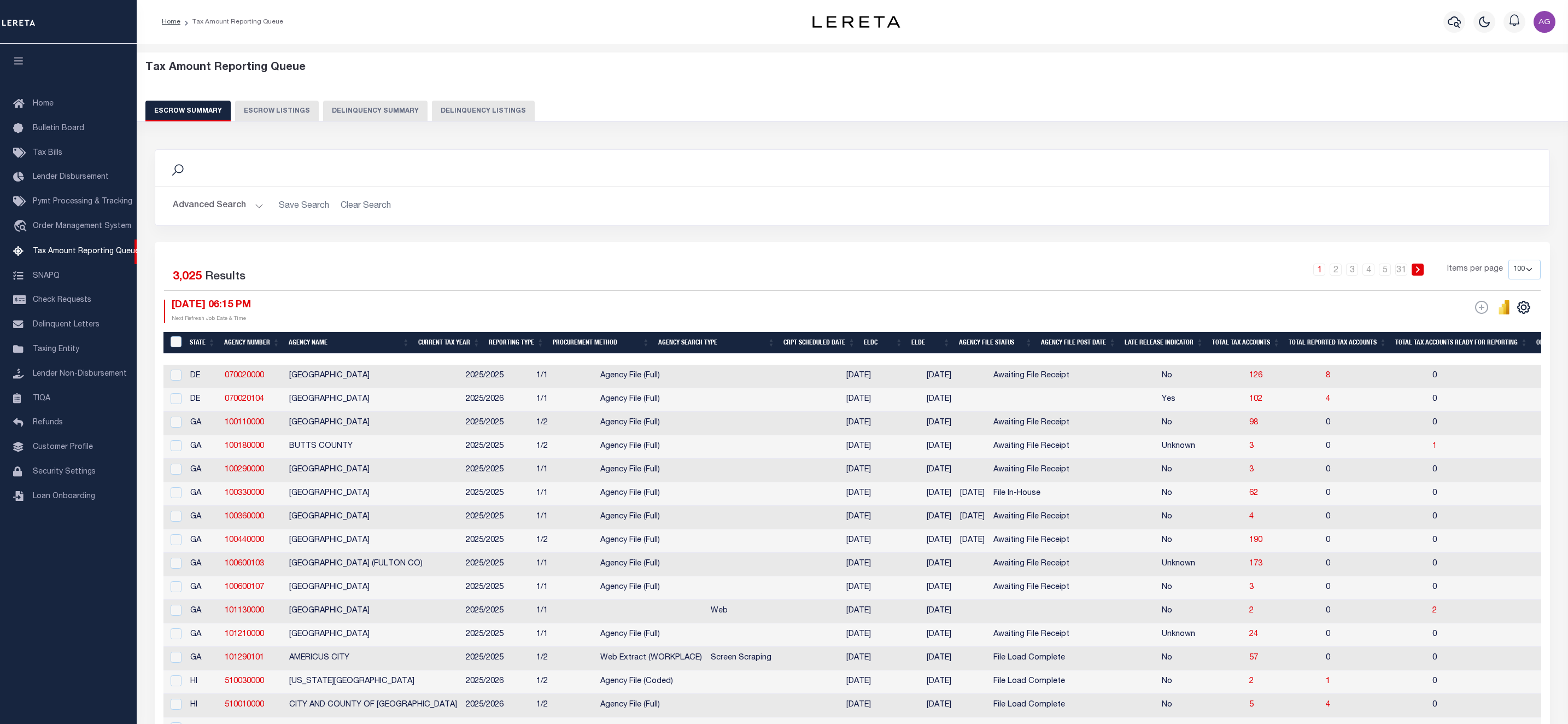
click at [399, 106] on button "Delinquency Summary" at bounding box center [375, 111] width 105 height 21
select select
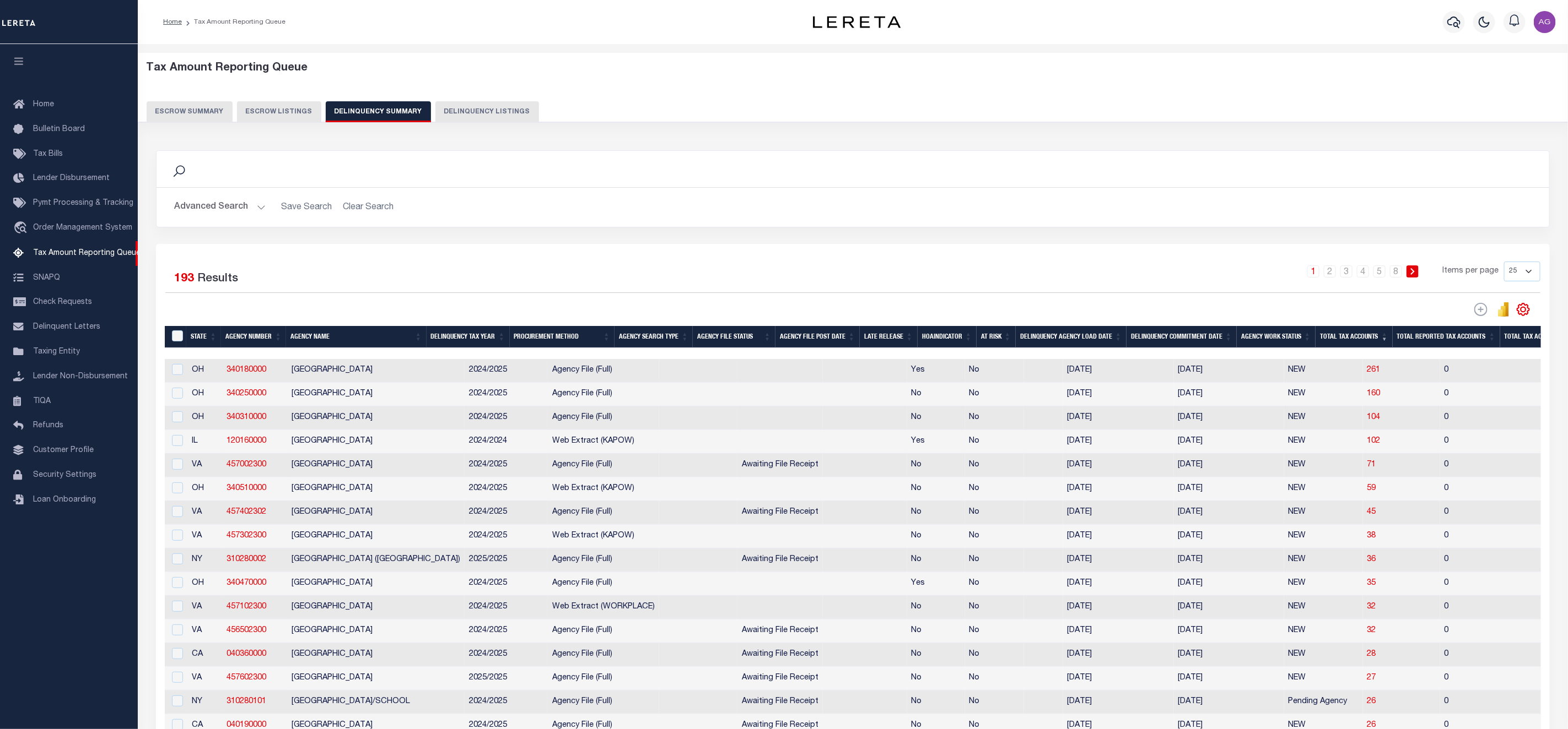
click at [242, 202] on button "Advanced Search" at bounding box center [220, 207] width 91 height 22
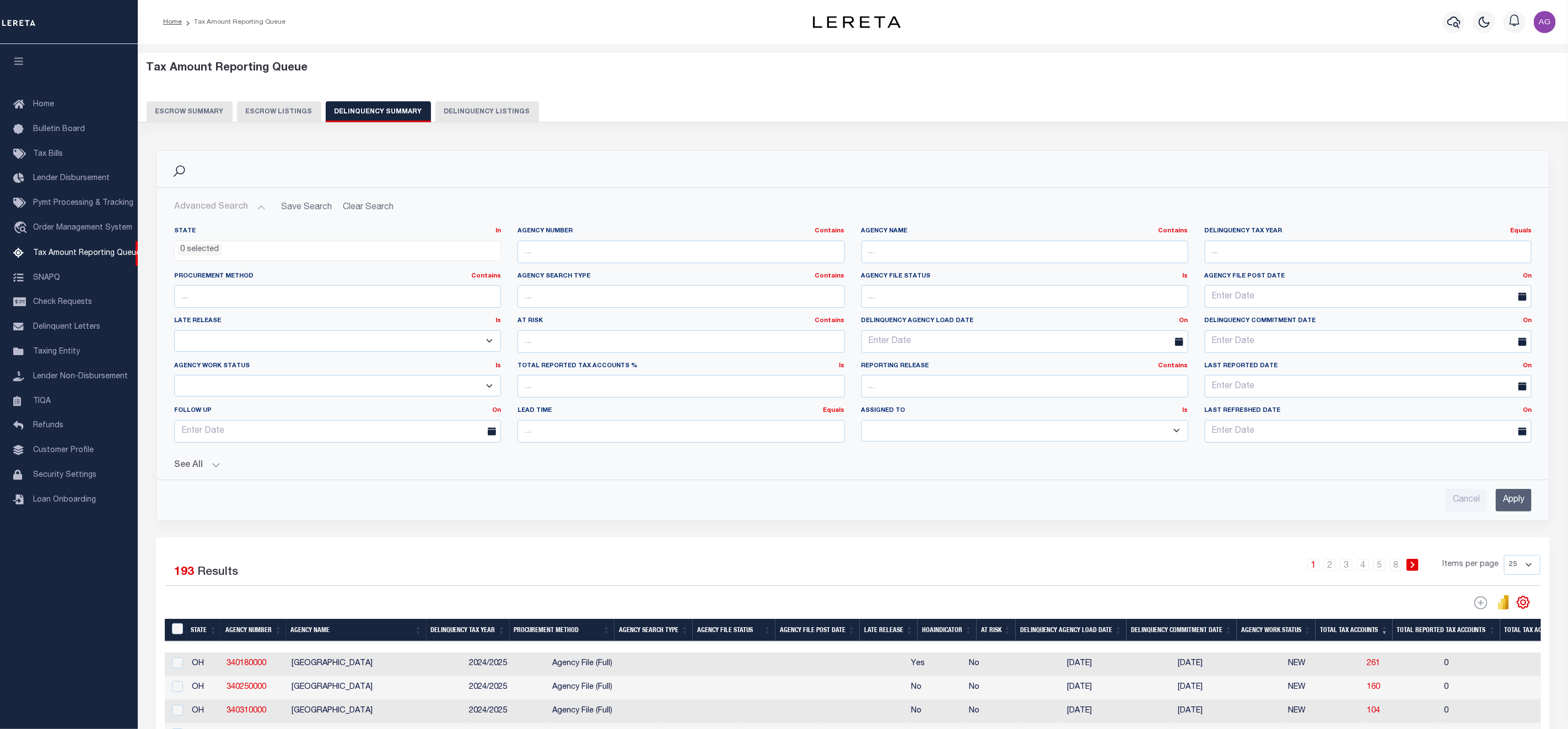
click at [179, 461] on div "See All Work Queue Is Is Contains --ALL-- Delinquent Is" at bounding box center [853, 461] width 1357 height 19
click at [208, 468] on button "See All" at bounding box center [853, 466] width 1357 height 10
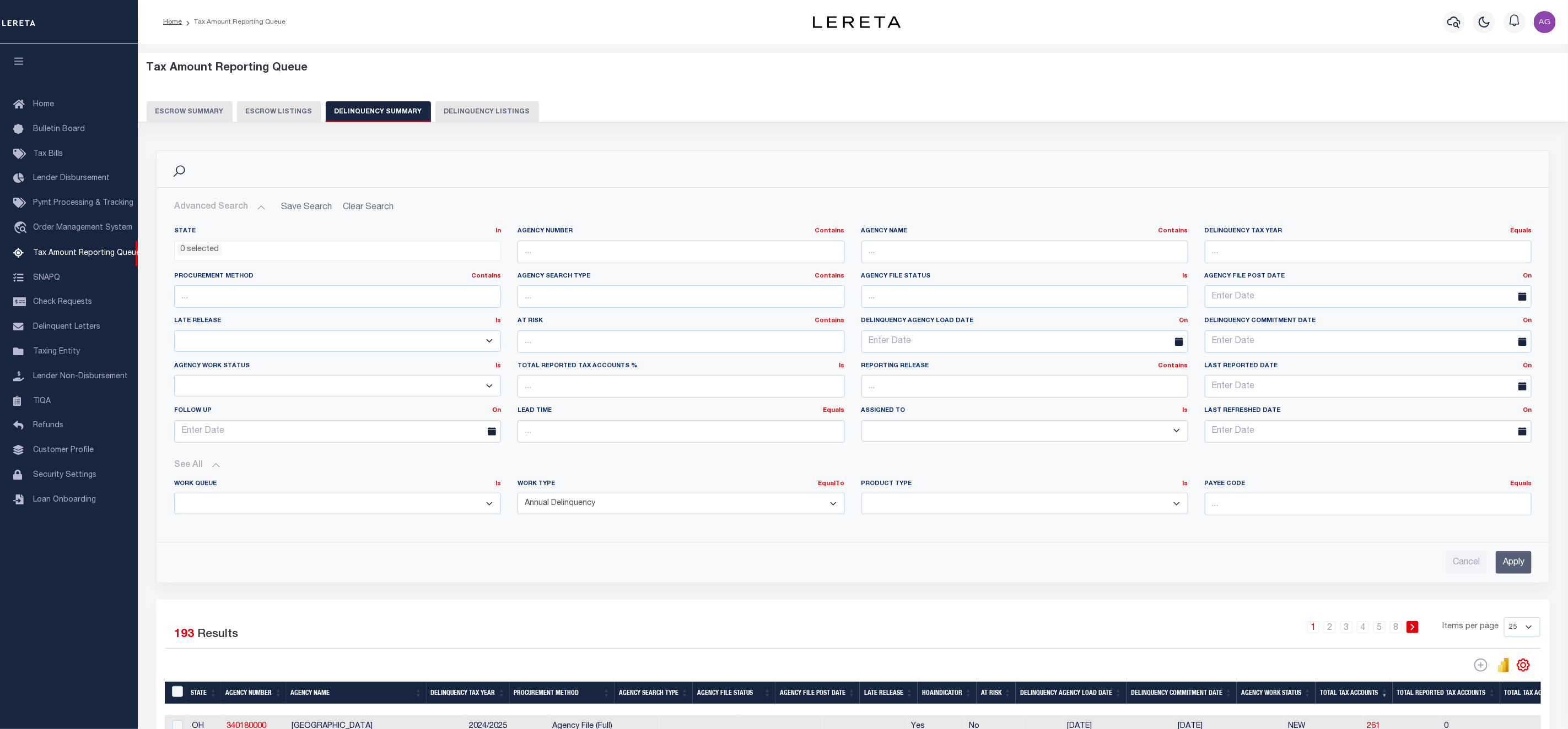
click at [620, 507] on select "Annual Delinquency Back Search Payment Status Check DTRACK" at bounding box center [681, 504] width 327 height 22
select select "DTRACK"
click at [517, 496] on select "Annual Delinquency Back Search Payment Status Check DTRACK" at bounding box center [681, 504] width 327 height 22
click at [1520, 567] on input "Apply" at bounding box center [1513, 563] width 36 height 23
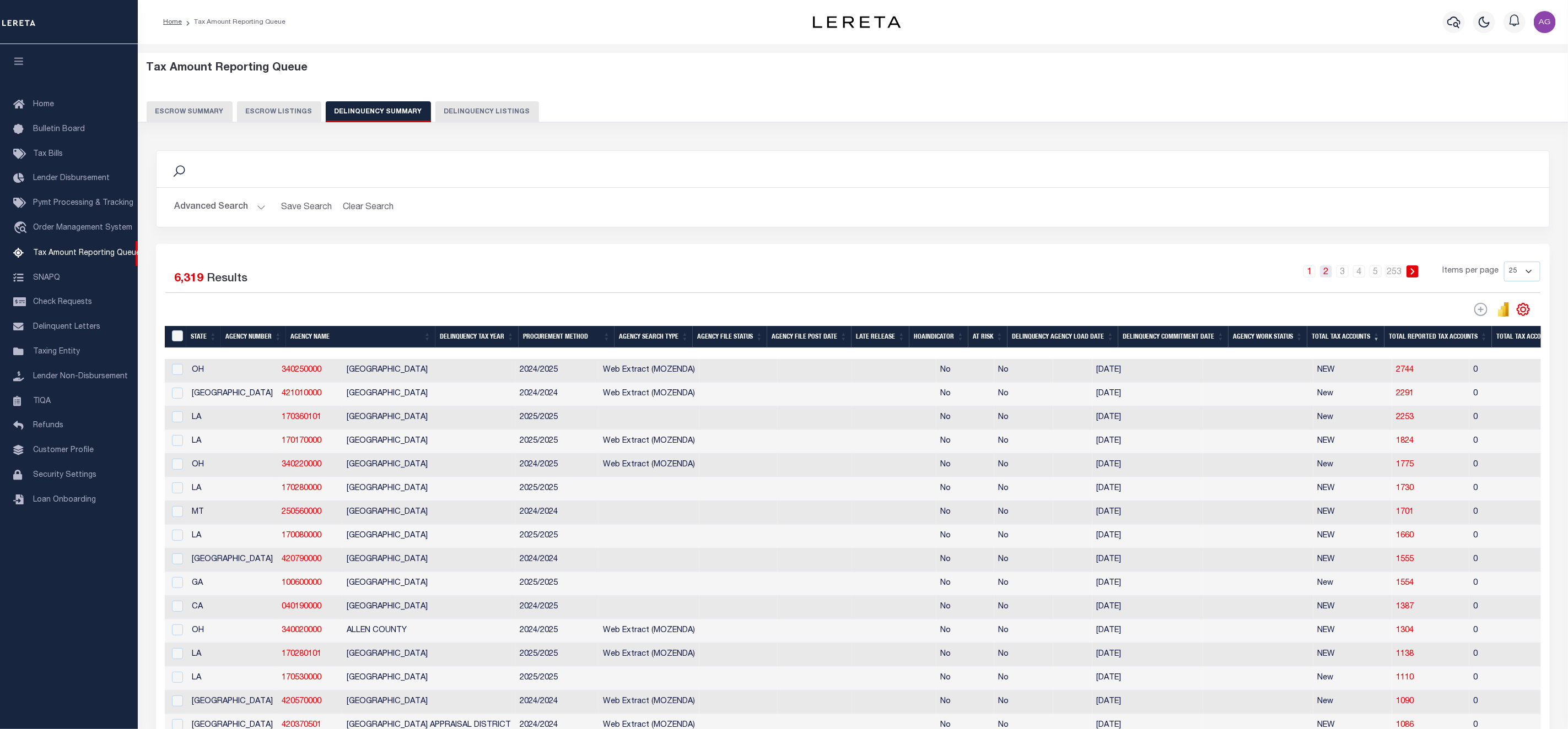
click at [1324, 269] on link "2" at bounding box center [1325, 271] width 12 height 12
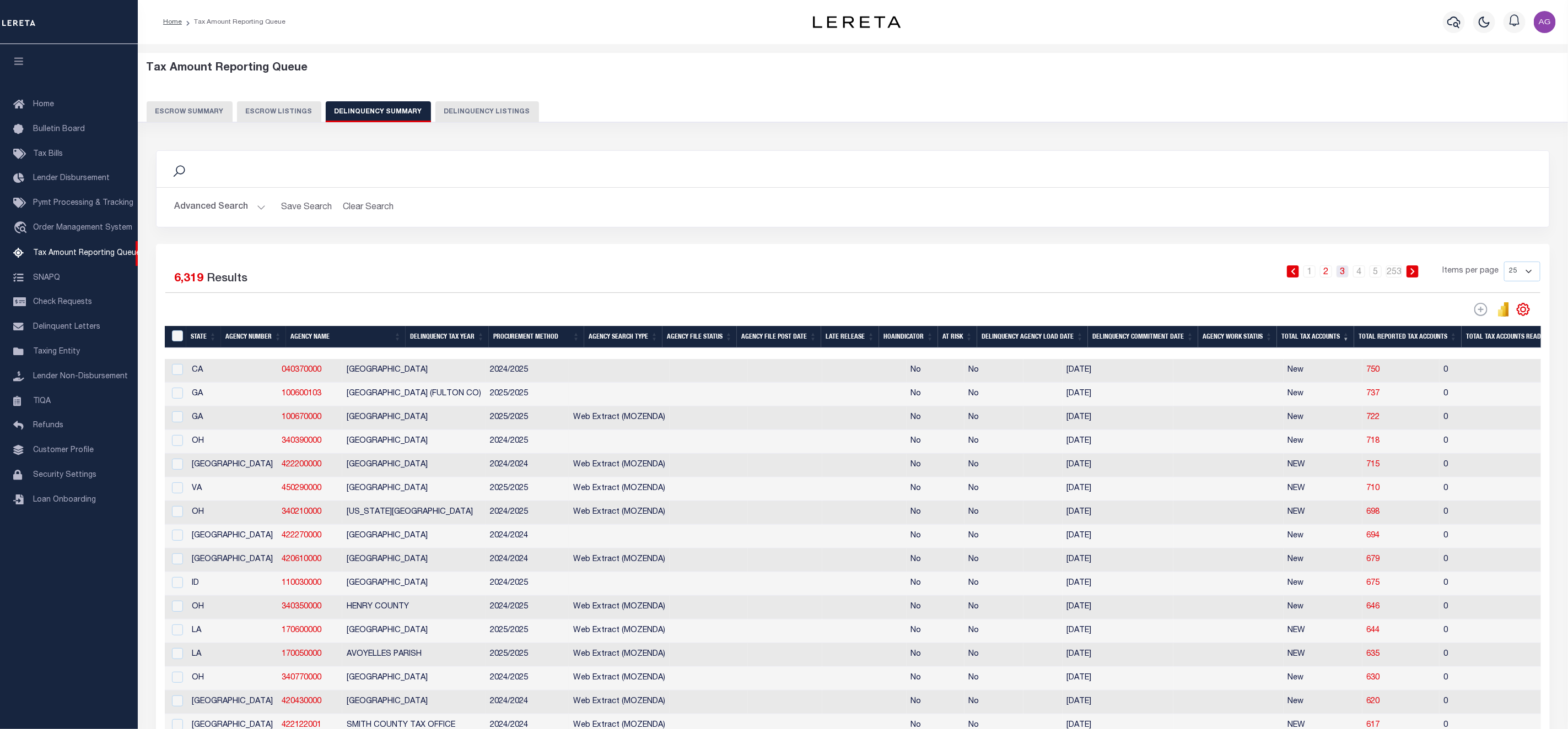
click at [1341, 273] on link "3" at bounding box center [1342, 271] width 12 height 12
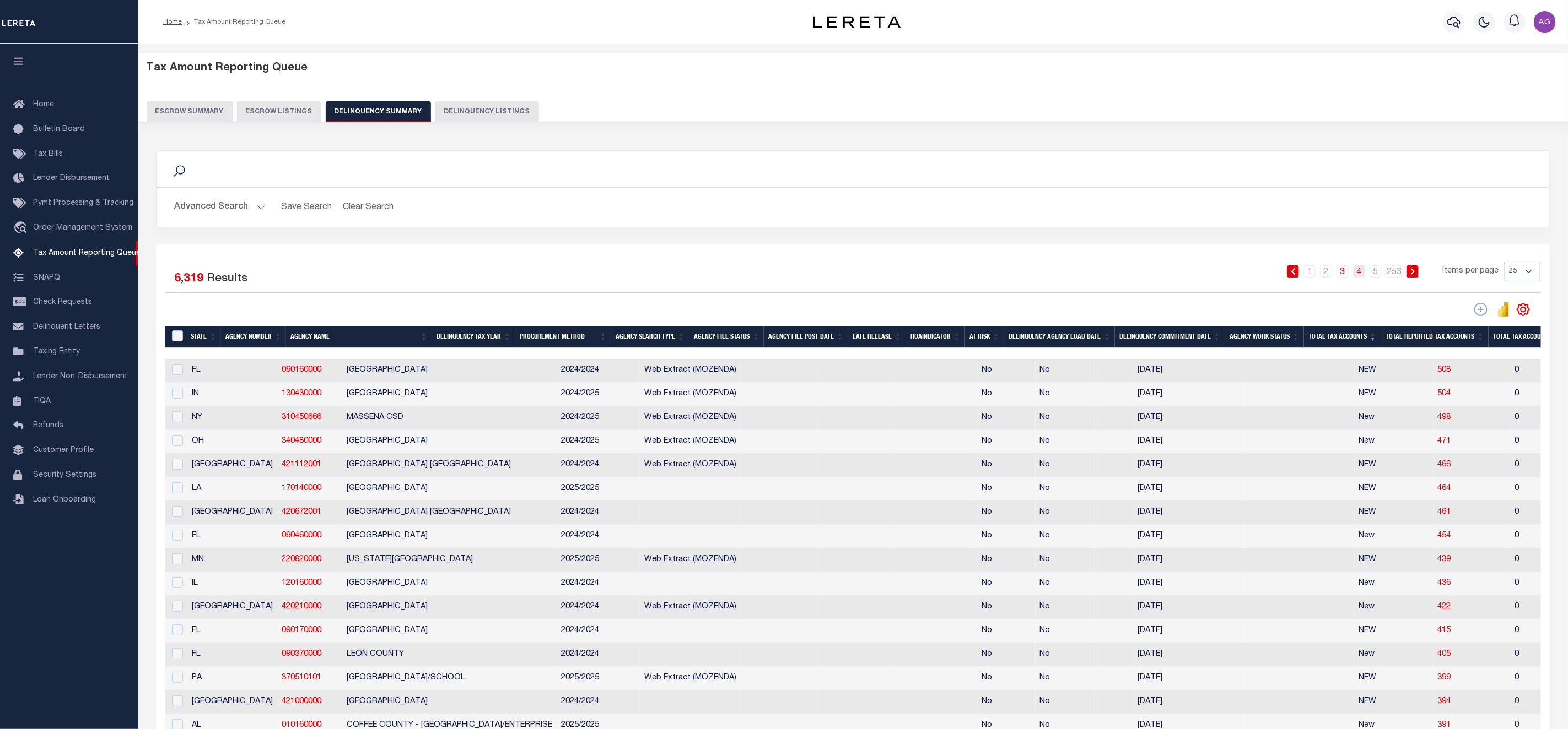
click at [1359, 275] on link "4" at bounding box center [1359, 271] width 12 height 12
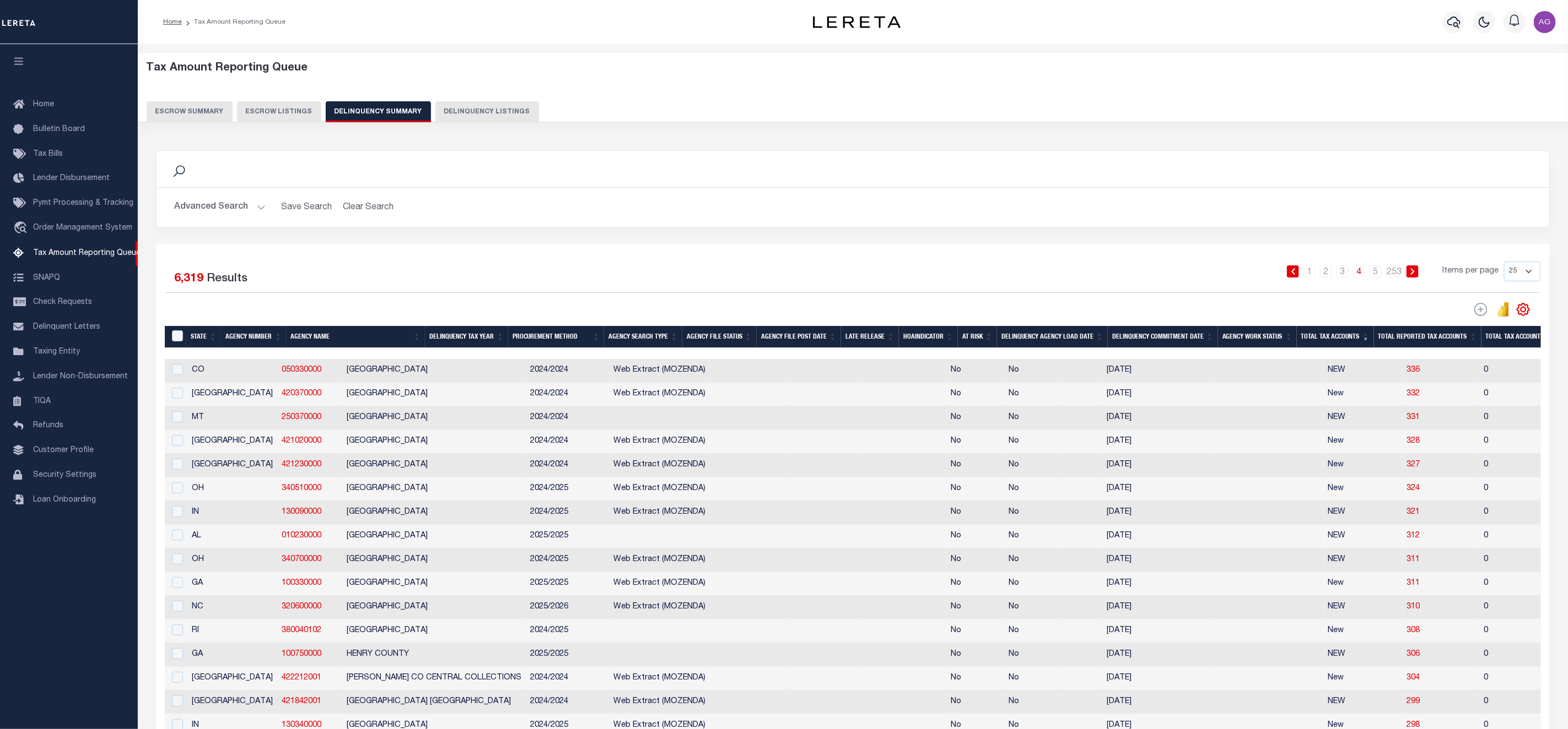
scroll to position [349, 0]
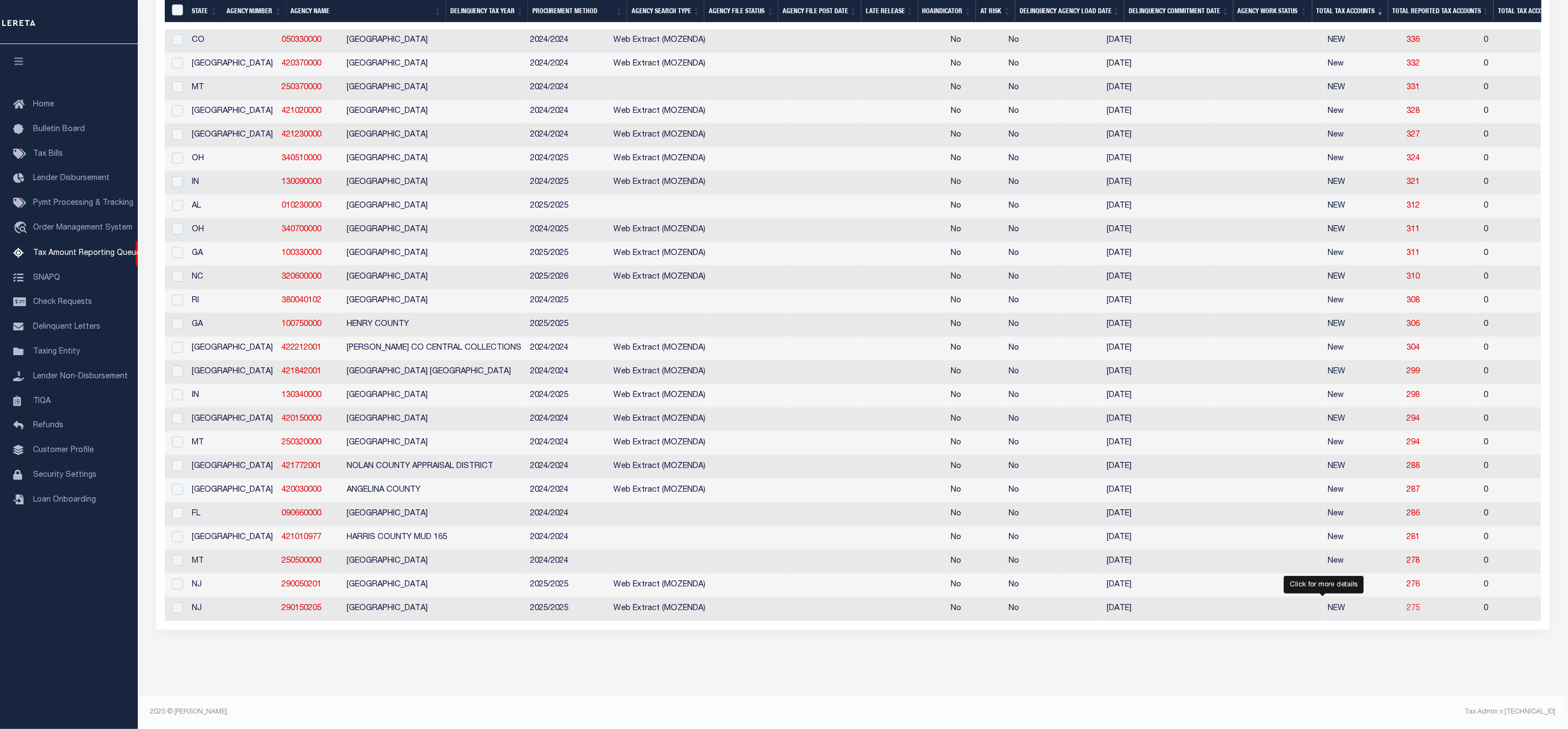
click at [1407, 605] on span "275" at bounding box center [1413, 608] width 13 height 8
select select "100"
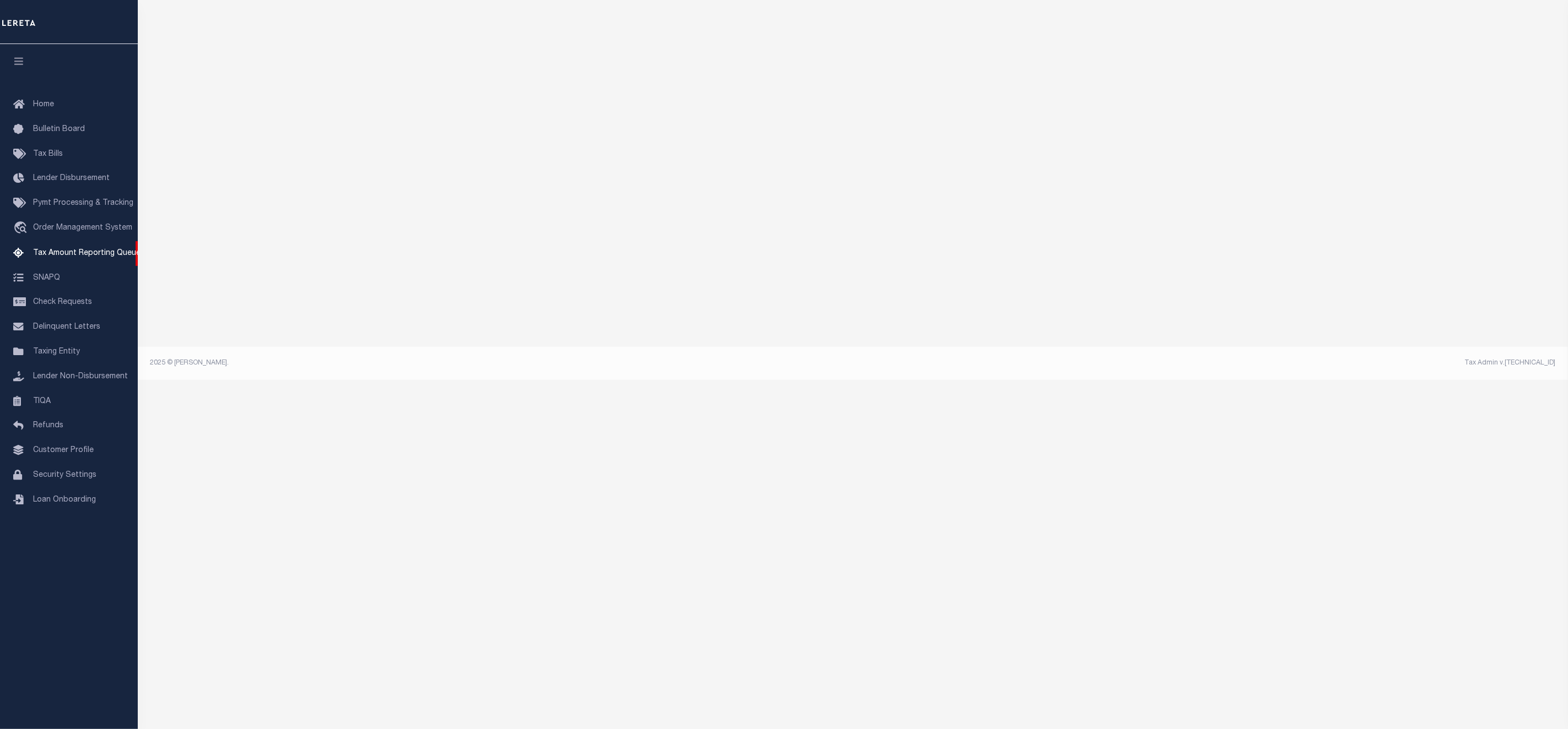
select select "100"
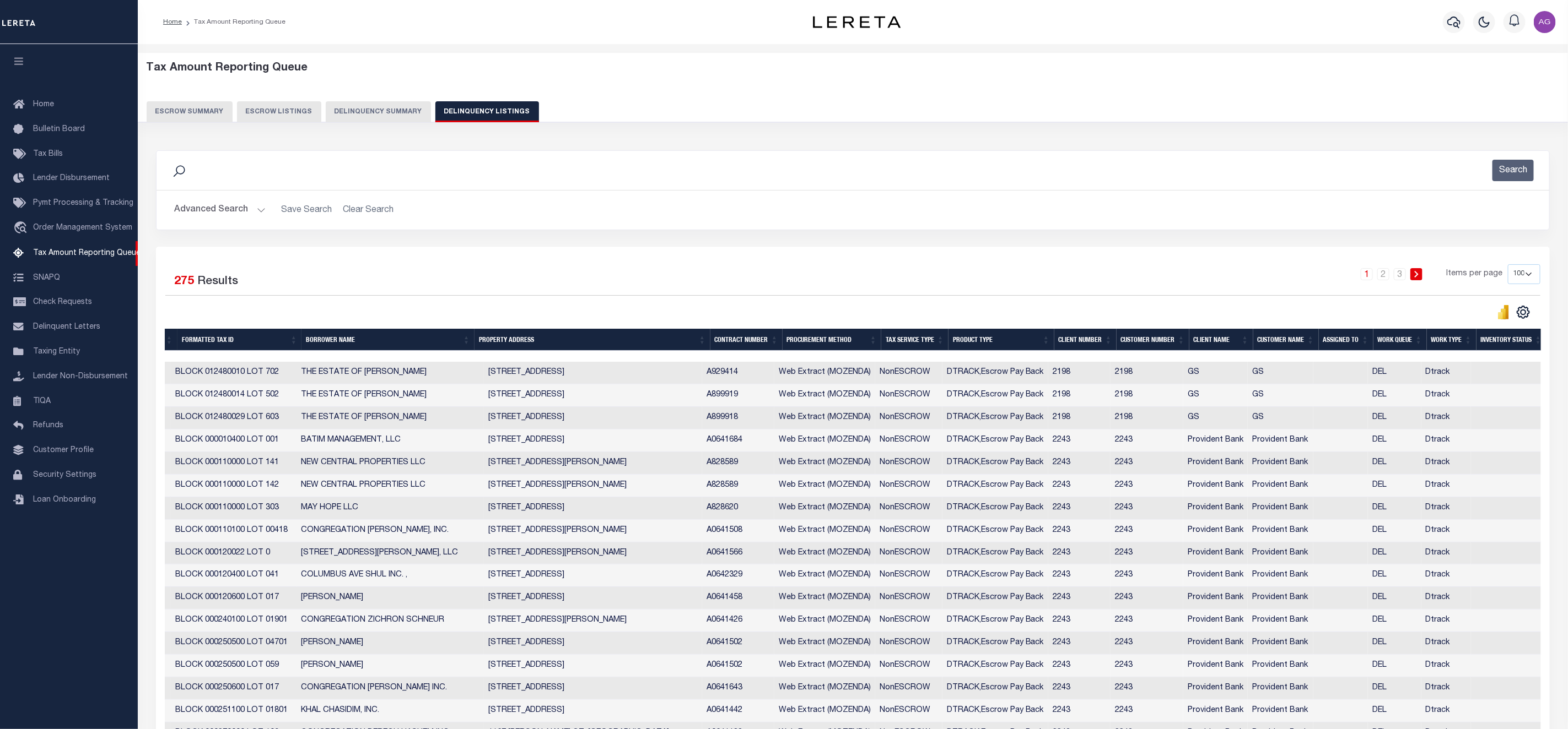
scroll to position [0, 0]
